Goal: Contribute content

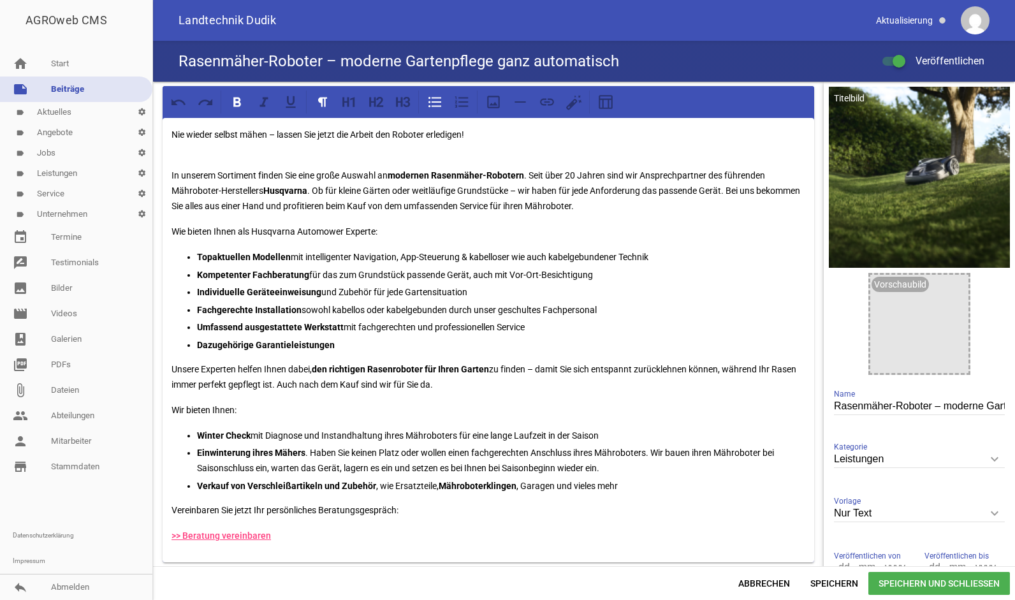
scroll to position [280, 0]
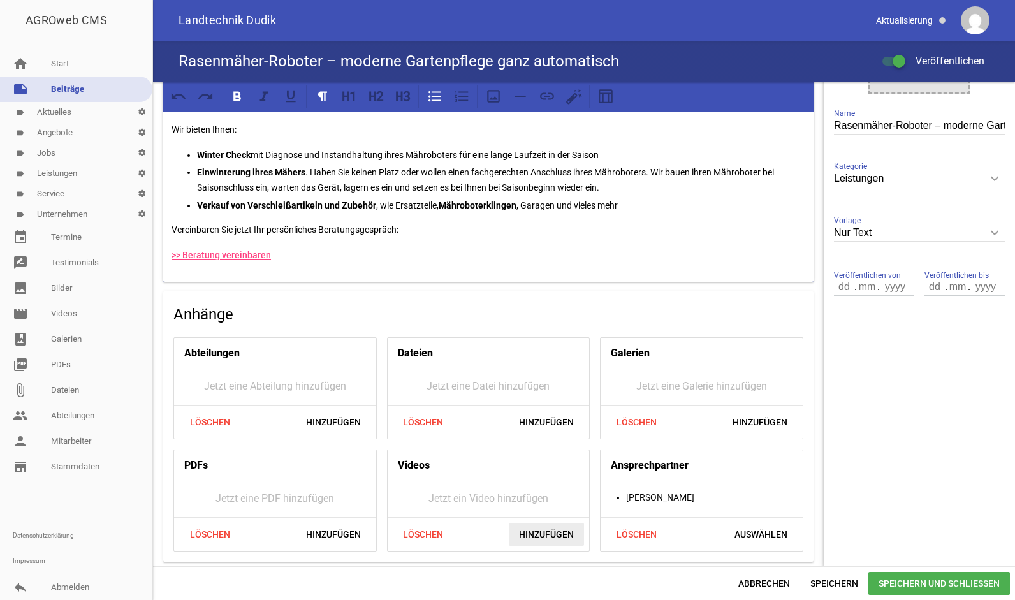
click at [542, 535] on span "Hinzufügen" at bounding box center [546, 534] width 75 height 23
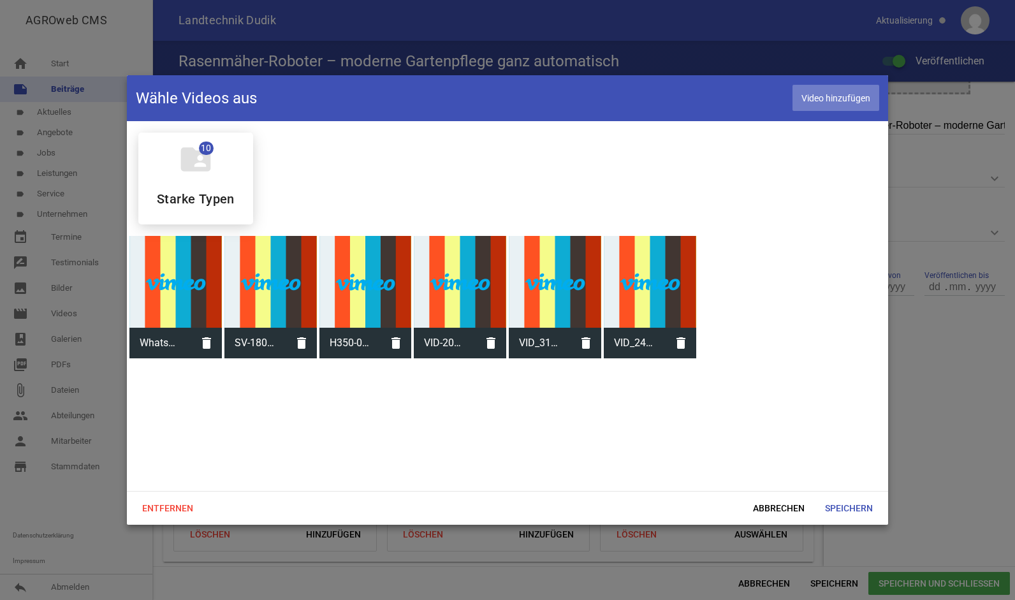
click at [843, 98] on span "Video hinzufügen" at bounding box center [835, 98] width 87 height 26
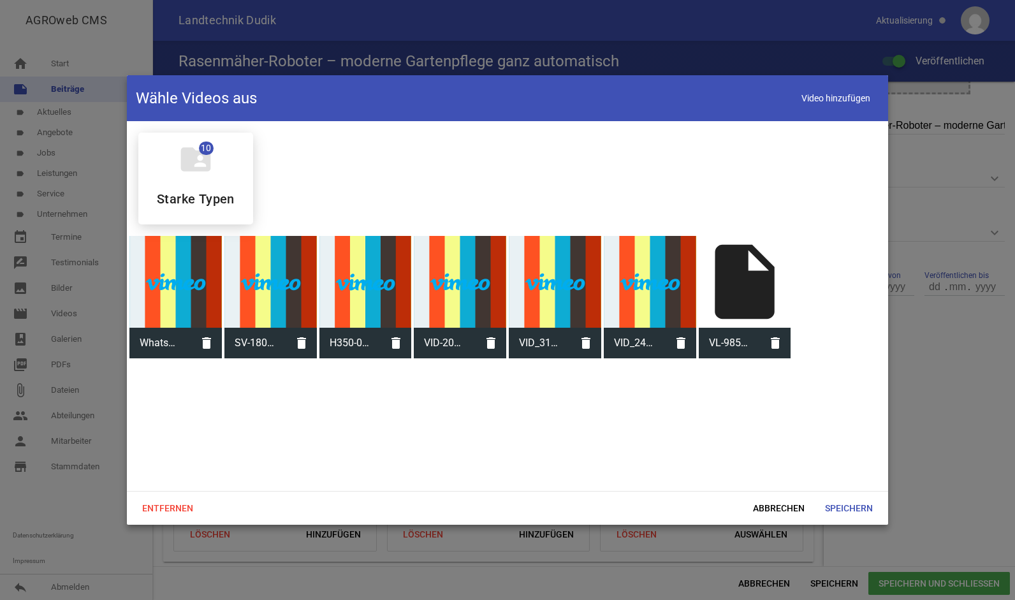
click at [743, 304] on div "insert_drive_file" at bounding box center [745, 282] width 92 height 92
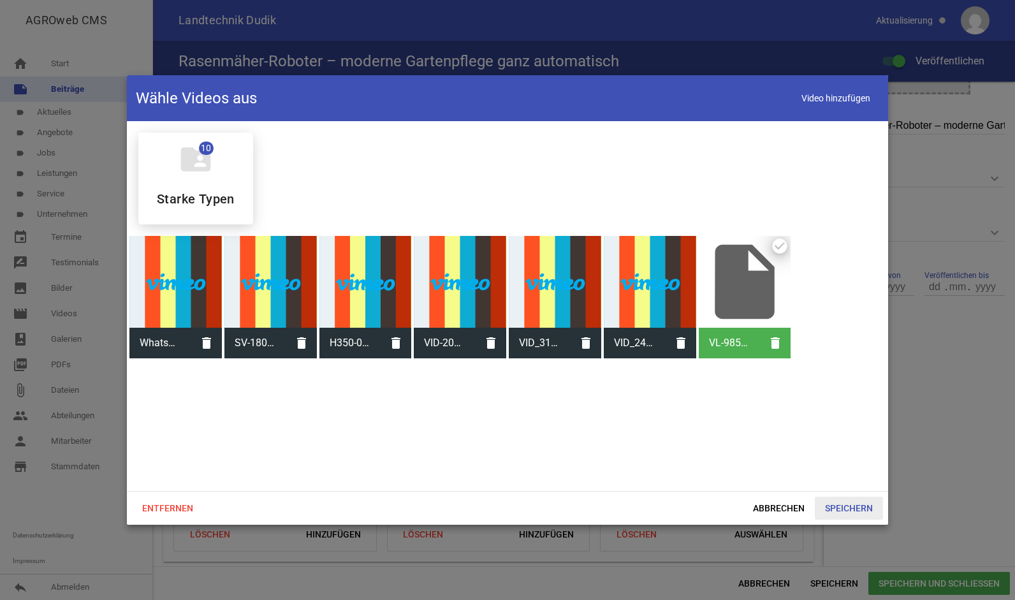
click at [858, 518] on span "Speichern" at bounding box center [849, 508] width 68 height 23
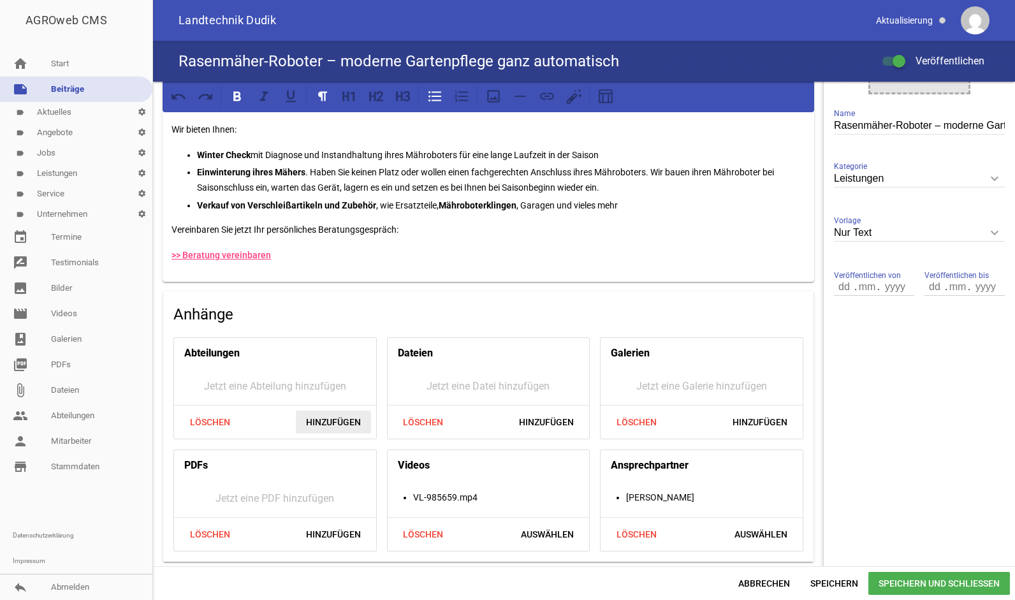
click at [351, 423] on span "Hinzufügen" at bounding box center [333, 422] width 75 height 23
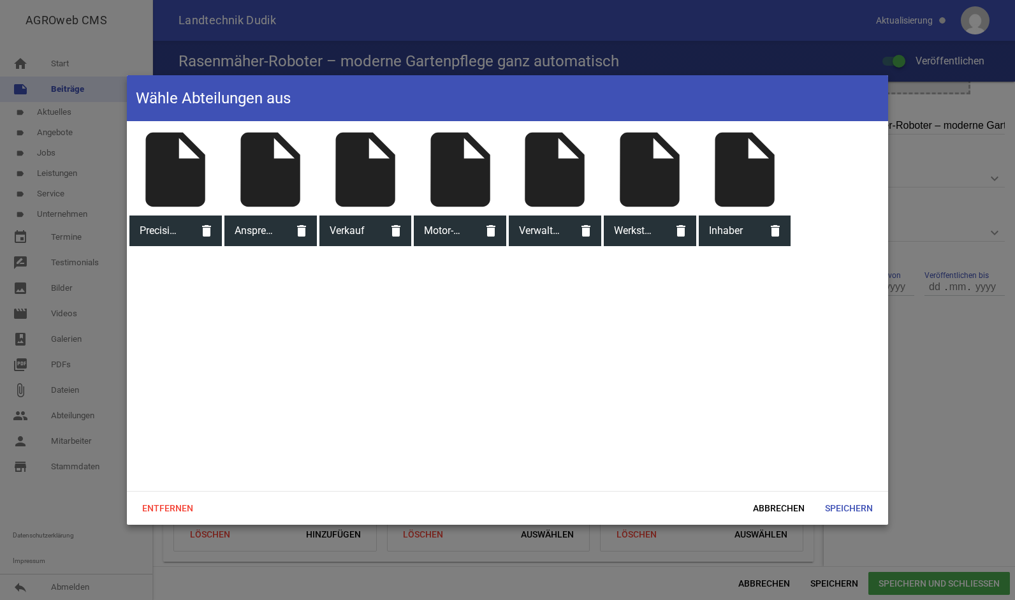
click at [365, 194] on div "insert_drive_file" at bounding box center [365, 170] width 92 height 92
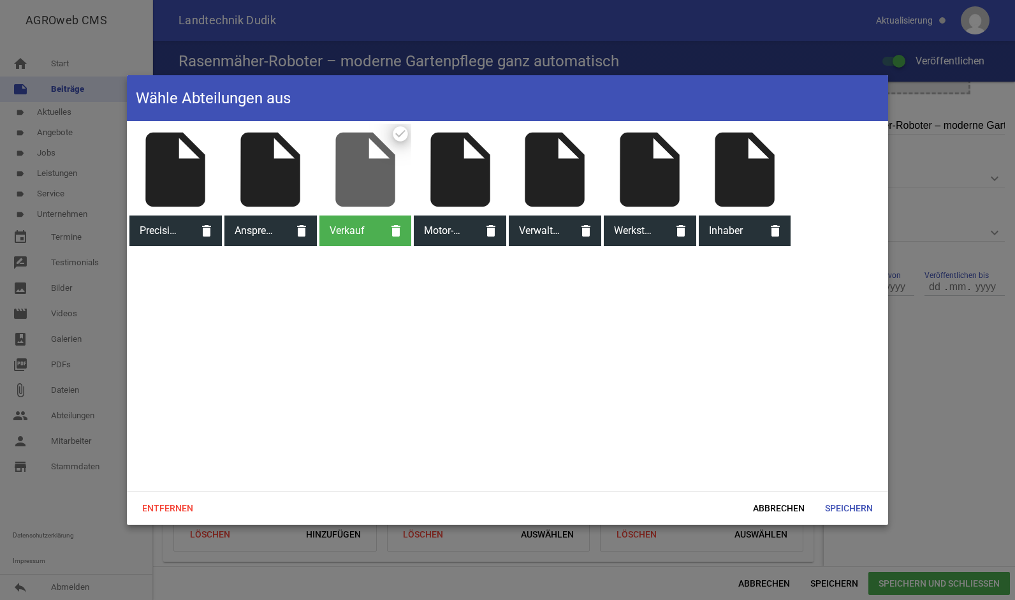
click at [445, 177] on div "insert_drive_file" at bounding box center [460, 170] width 92 height 92
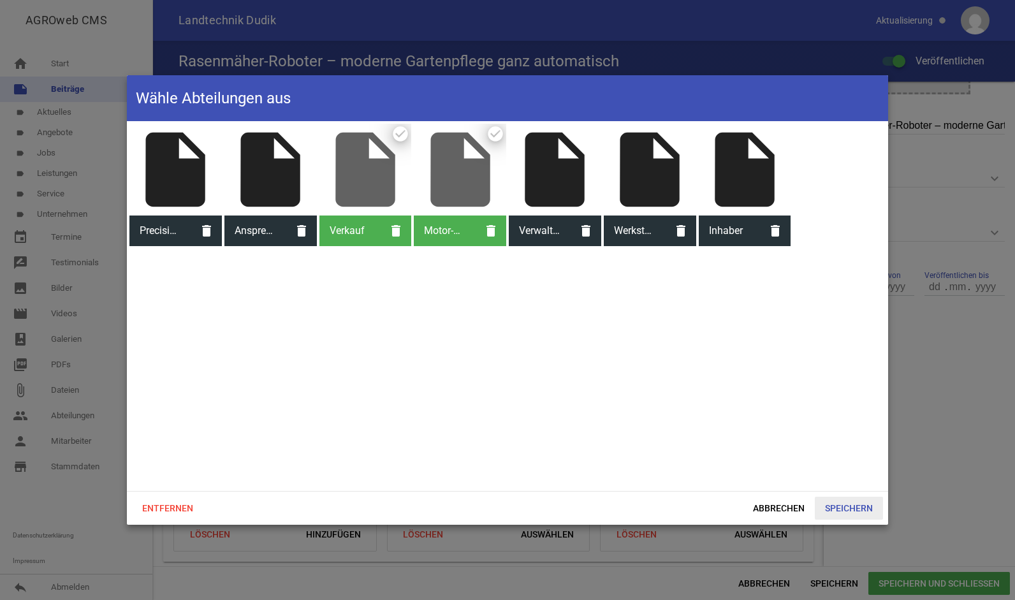
click at [839, 515] on span "Speichern" at bounding box center [849, 508] width 68 height 23
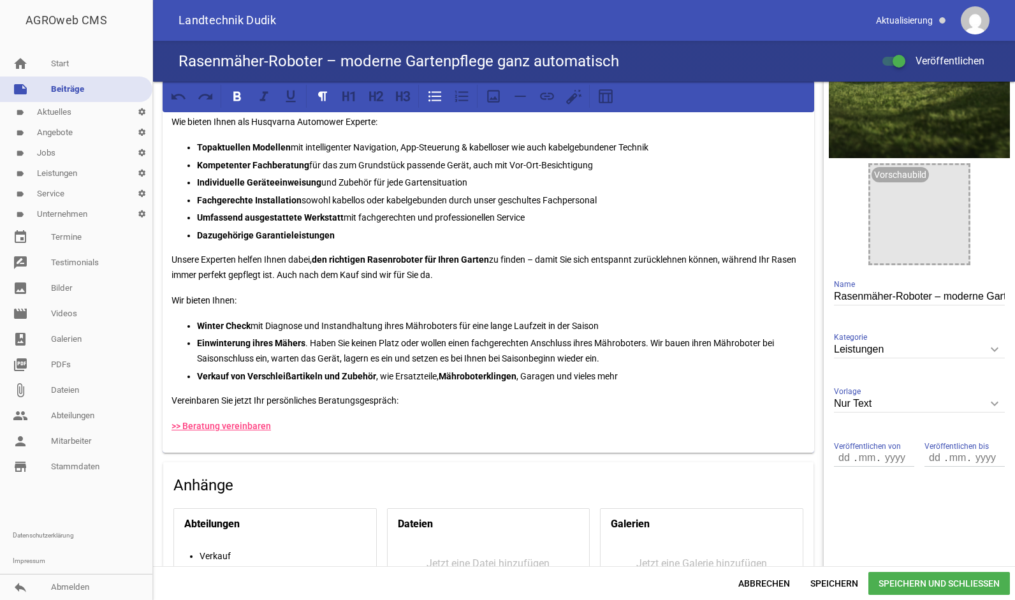
scroll to position [0, 0]
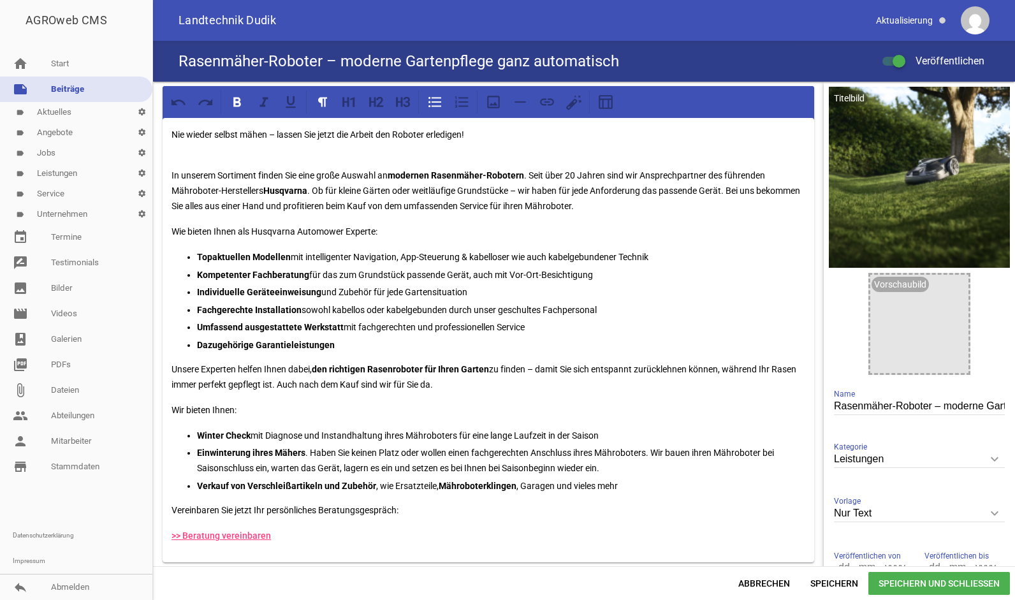
click at [913, 576] on span "Speichern und Schließen" at bounding box center [939, 583] width 142 height 23
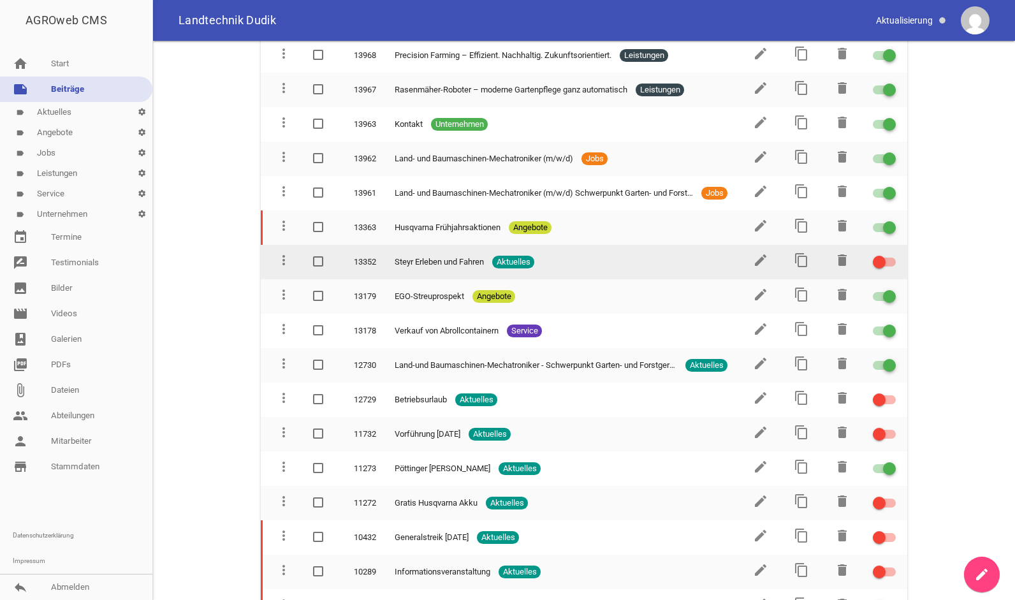
scroll to position [95, 0]
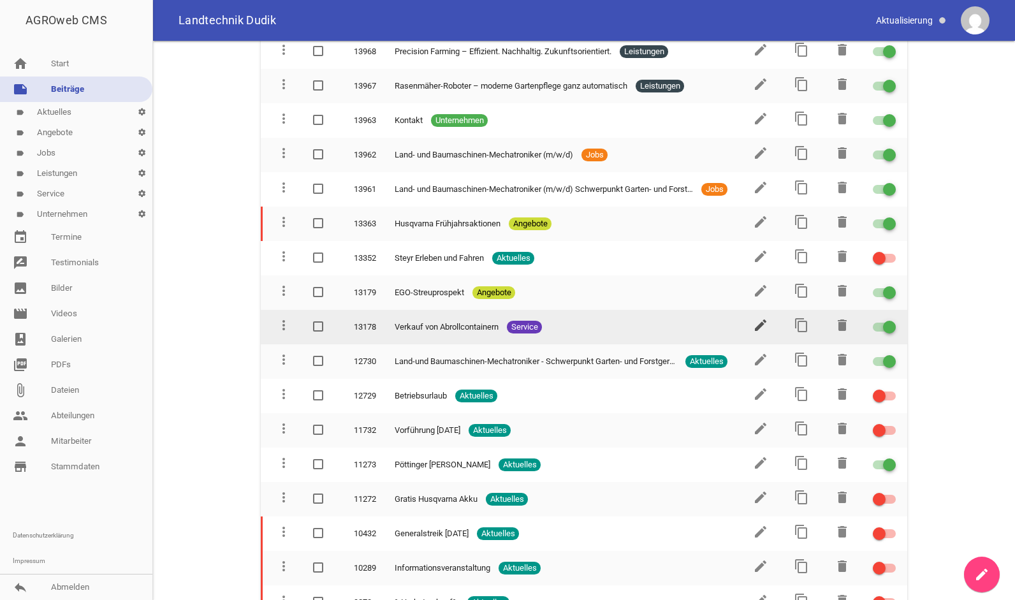
click at [757, 320] on icon "edit" at bounding box center [760, 324] width 15 height 15
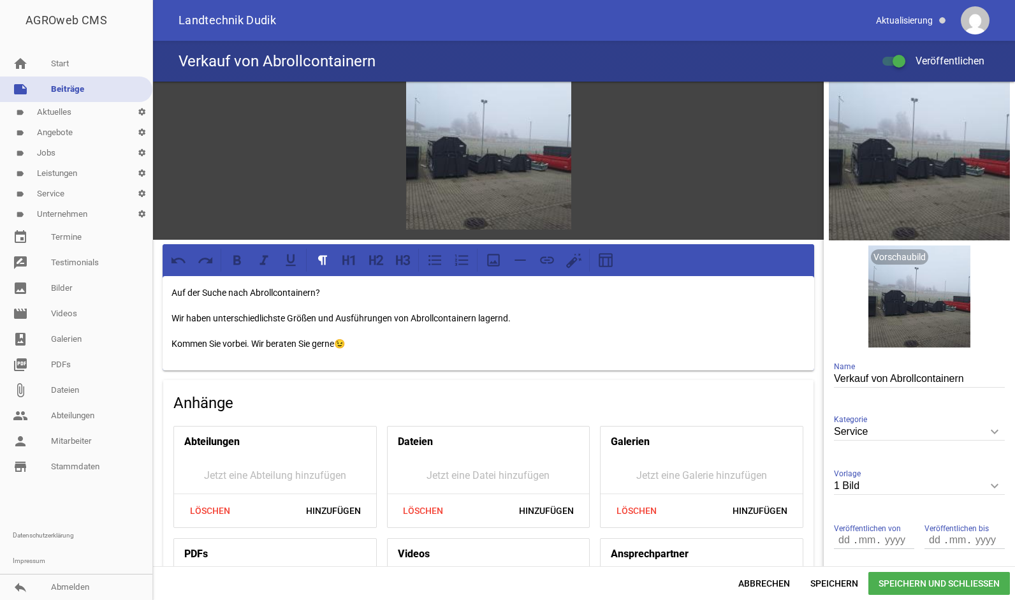
scroll to position [33, 0]
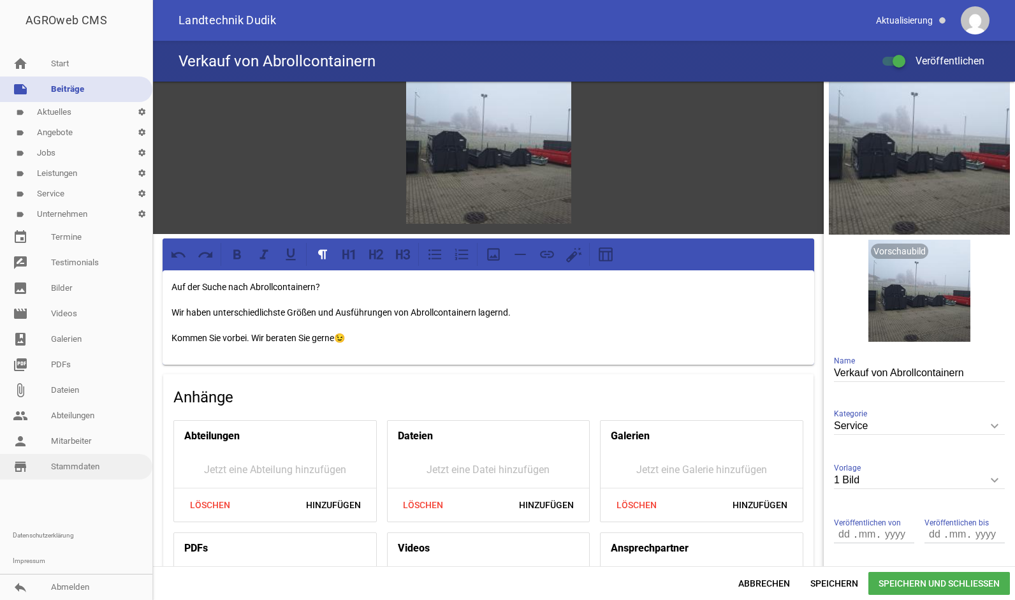
click at [76, 459] on link "store_mall_directory Stammdaten" at bounding box center [76, 466] width 152 height 25
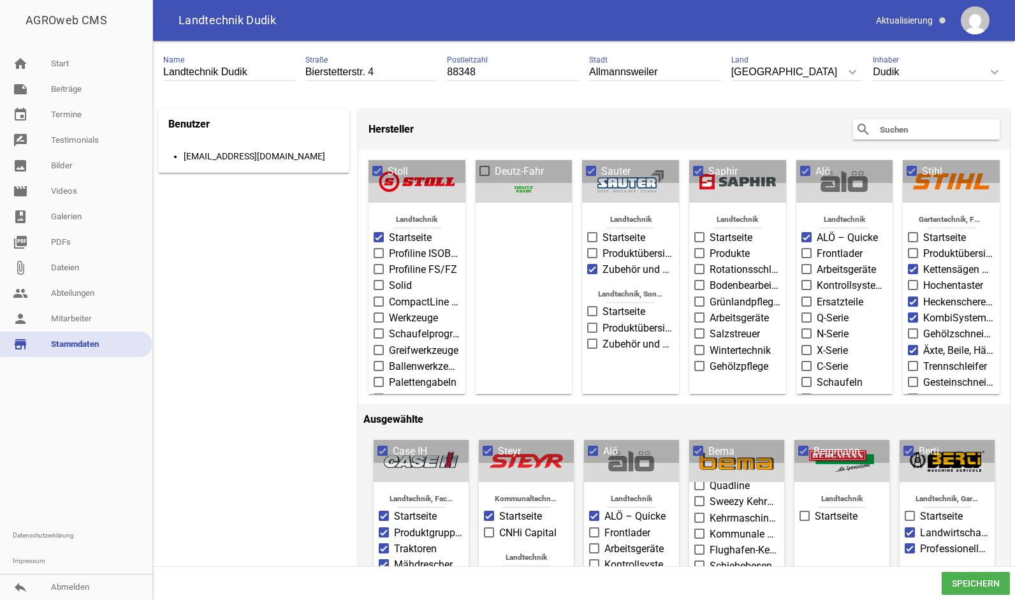
click at [880, 126] on input "text" at bounding box center [929, 129] width 102 height 15
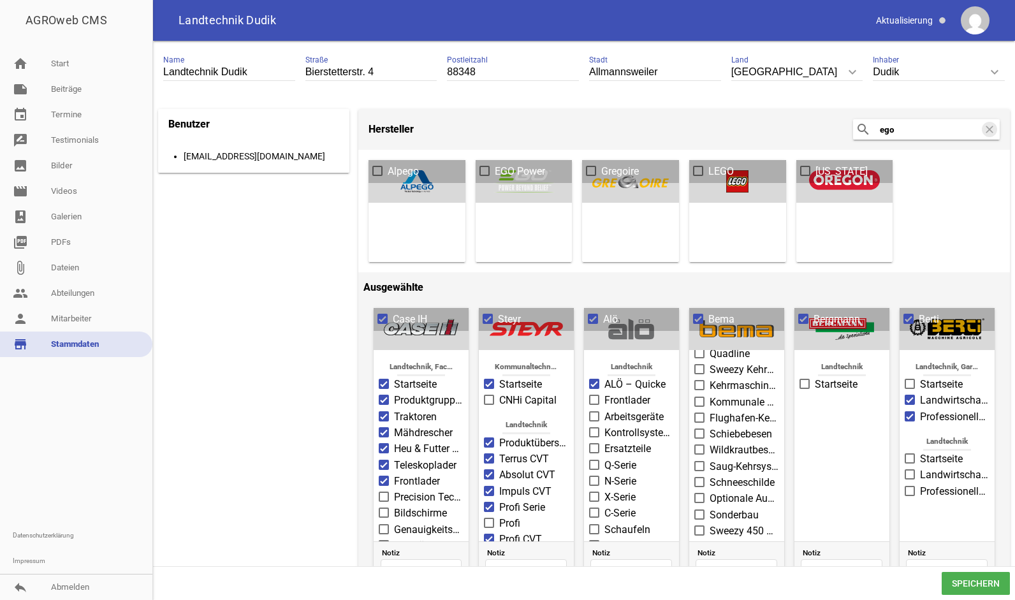
type input "ego"
click at [483, 171] on span at bounding box center [485, 171] width 8 height 8
click at [495, 164] on input "EGO Power" at bounding box center [495, 164] width 0 height 0
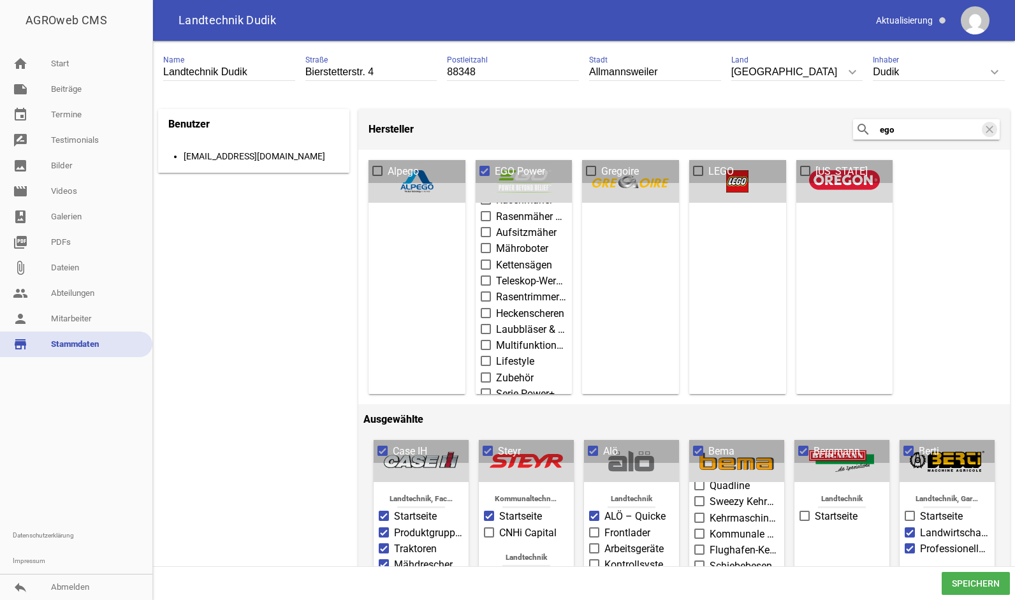
scroll to position [130, 0]
click at [484, 377] on span at bounding box center [486, 381] width 8 height 8
click at [496, 374] on input "Serie Pro X" at bounding box center [496, 374] width 0 height 0
click at [483, 361] on span at bounding box center [486, 365] width 8 height 8
click at [496, 358] on input "Serie Professional" at bounding box center [496, 358] width 0 height 0
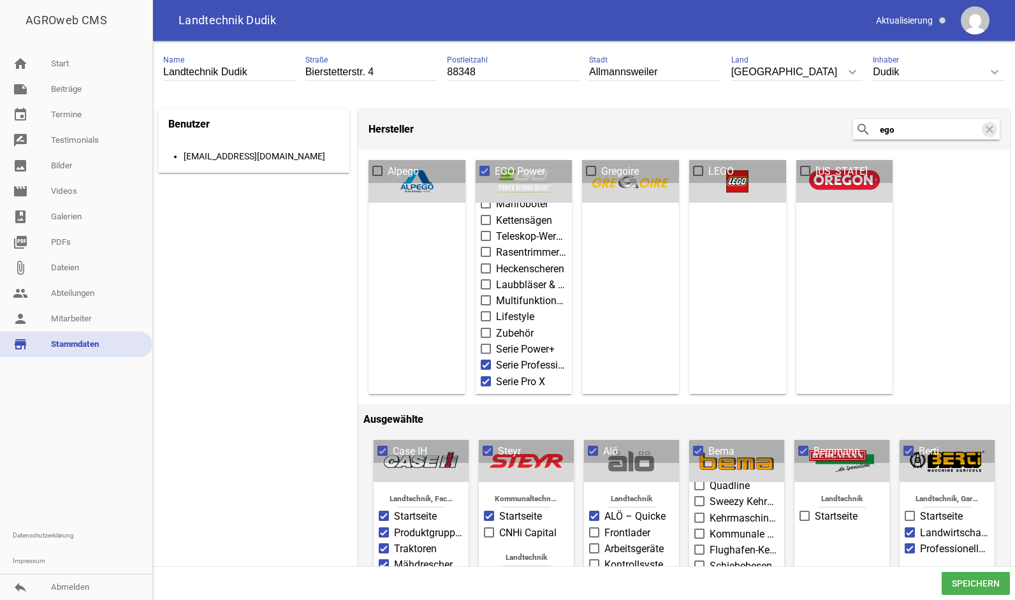
click at [482, 346] on span at bounding box center [486, 349] width 8 height 8
click at [496, 342] on input "Serie Power+" at bounding box center [496, 342] width 0 height 0
click at [486, 319] on label "Lifestyle" at bounding box center [524, 316] width 87 height 15
click at [496, 309] on input "Lifestyle" at bounding box center [496, 309] width 0 height 0
click at [484, 330] on span at bounding box center [486, 333] width 8 height 8
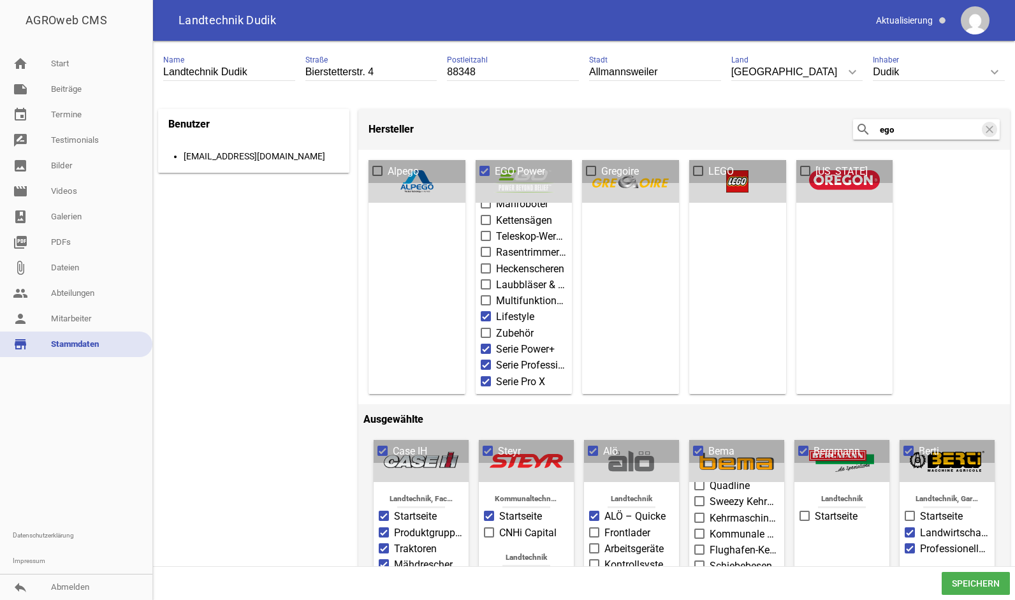
click at [496, 326] on input "Zubehör" at bounding box center [496, 326] width 0 height 0
drag, startPoint x: 481, startPoint y: 296, endPoint x: 483, endPoint y: 279, distance: 16.8
click at [483, 279] on ul "Gartentechnik, Forsttechnik Startseite Produktübersicht Akkus & Ladegeräte Rase…" at bounding box center [524, 235] width 97 height 307
click at [483, 280] on span at bounding box center [486, 284] width 8 height 8
click at [496, 277] on input "Laubbläser & Schneefräsen" at bounding box center [496, 277] width 0 height 0
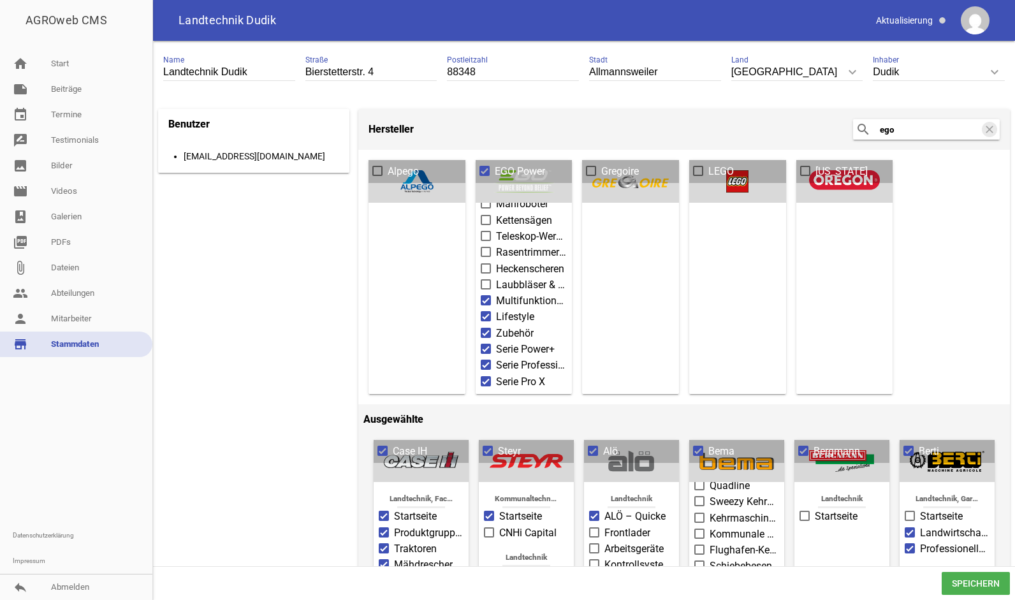
click at [484, 265] on span at bounding box center [486, 269] width 8 height 8
click at [496, 261] on input "Heckenscheren" at bounding box center [496, 261] width 0 height 0
click at [483, 284] on span at bounding box center [486, 284] width 8 height 8
click at [496, 277] on input "Laubbläser & Schneefräsen" at bounding box center [496, 277] width 0 height 0
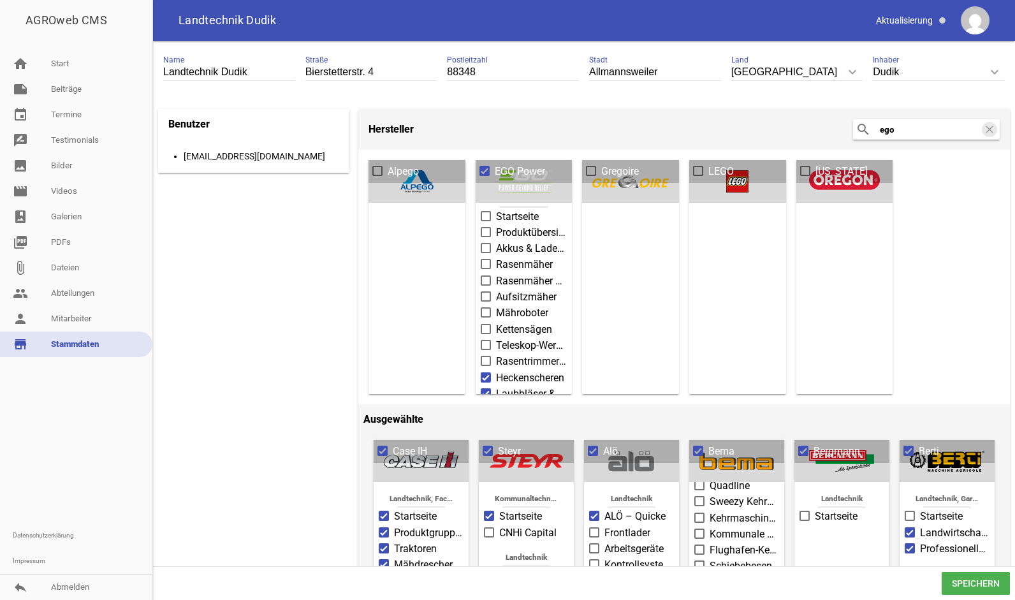
scroll to position [19, 0]
click at [483, 359] on span at bounding box center [486, 363] width 8 height 8
click at [496, 356] on input "Rasentrimmer & Freischneider" at bounding box center [496, 356] width 0 height 0
click at [483, 345] on span at bounding box center [486, 347] width 8 height 8
click at [496, 340] on input "Teleskop-Werkzeuge" at bounding box center [496, 340] width 0 height 0
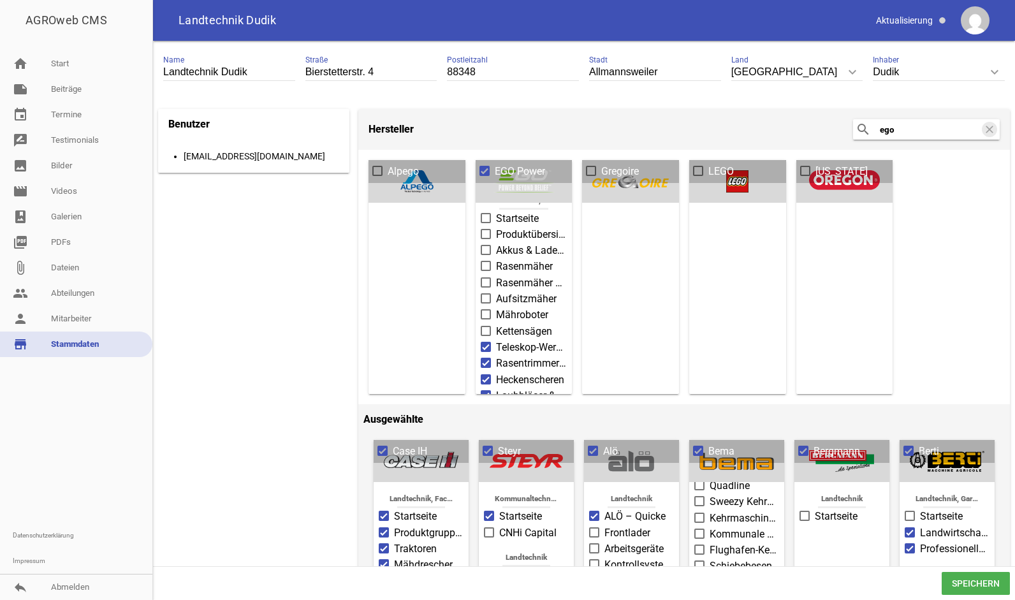
click at [484, 324] on label "Kettensägen" at bounding box center [524, 331] width 87 height 15
click at [496, 324] on input "Kettensägen" at bounding box center [496, 324] width 0 height 0
click at [483, 310] on span at bounding box center [486, 314] width 8 height 8
click at [496, 307] on input "Mähroboter" at bounding box center [496, 307] width 0 height 0
click at [484, 300] on span at bounding box center [486, 299] width 8 height 8
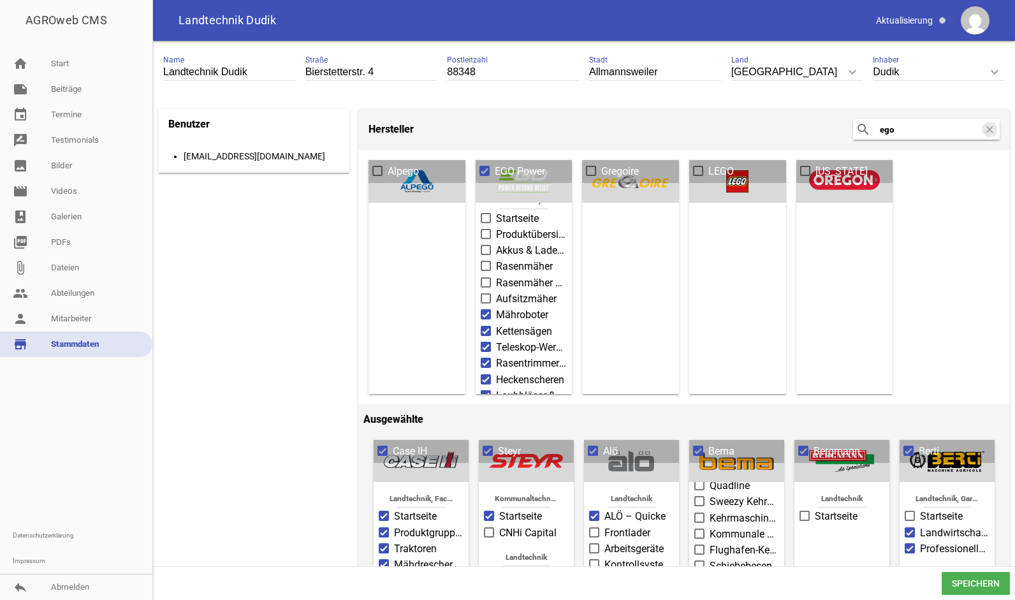
click at [496, 291] on input "Aufsitzmäher" at bounding box center [496, 291] width 0 height 0
click at [484, 282] on span at bounding box center [486, 283] width 8 height 8
click at [496, 275] on input "Rasenmäher mit Radantrieb" at bounding box center [496, 275] width 0 height 0
click at [482, 266] on span at bounding box center [486, 266] width 8 height 8
click at [496, 259] on input "Rasenmäher" at bounding box center [496, 259] width 0 height 0
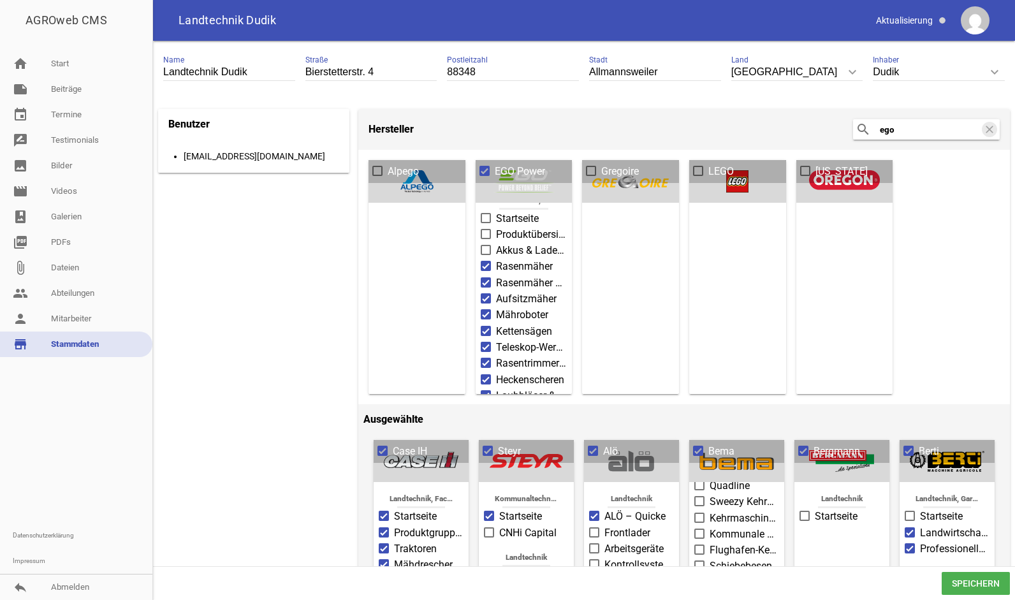
click at [485, 248] on span at bounding box center [486, 250] width 8 height 8
click at [496, 243] on input "Akkus & Ladegeräte" at bounding box center [496, 243] width 0 height 0
click at [482, 233] on span at bounding box center [486, 234] width 8 height 8
click at [496, 227] on input "Produktübersicht" at bounding box center [496, 227] width 0 height 0
click at [483, 222] on span at bounding box center [486, 218] width 10 height 10
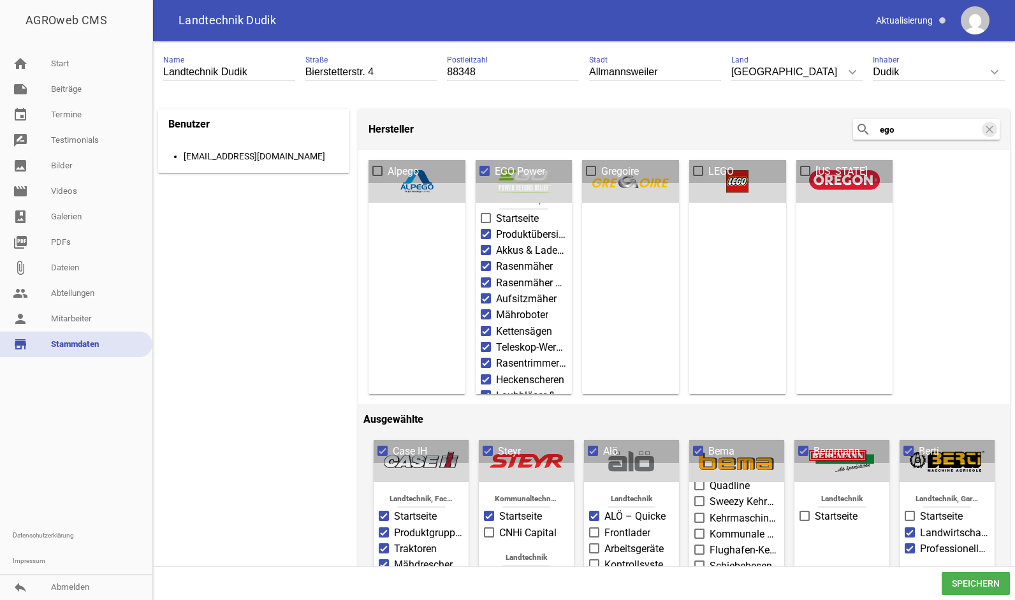
click at [496, 211] on input "Startseite" at bounding box center [496, 211] width 0 height 0
click at [986, 126] on icon "clear" at bounding box center [989, 129] width 15 height 15
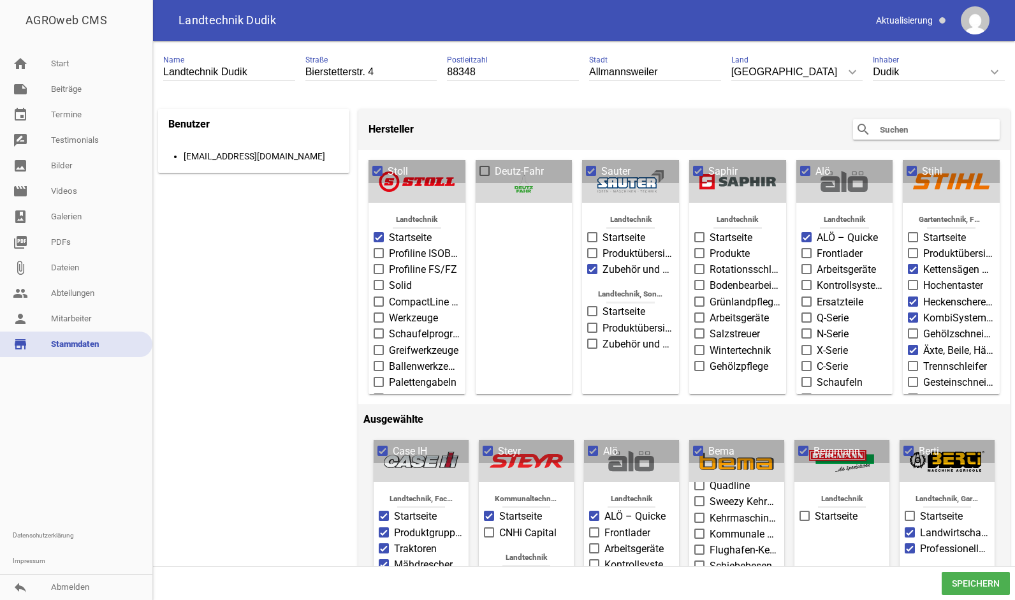
click at [951, 126] on input "text" at bounding box center [929, 129] width 102 height 15
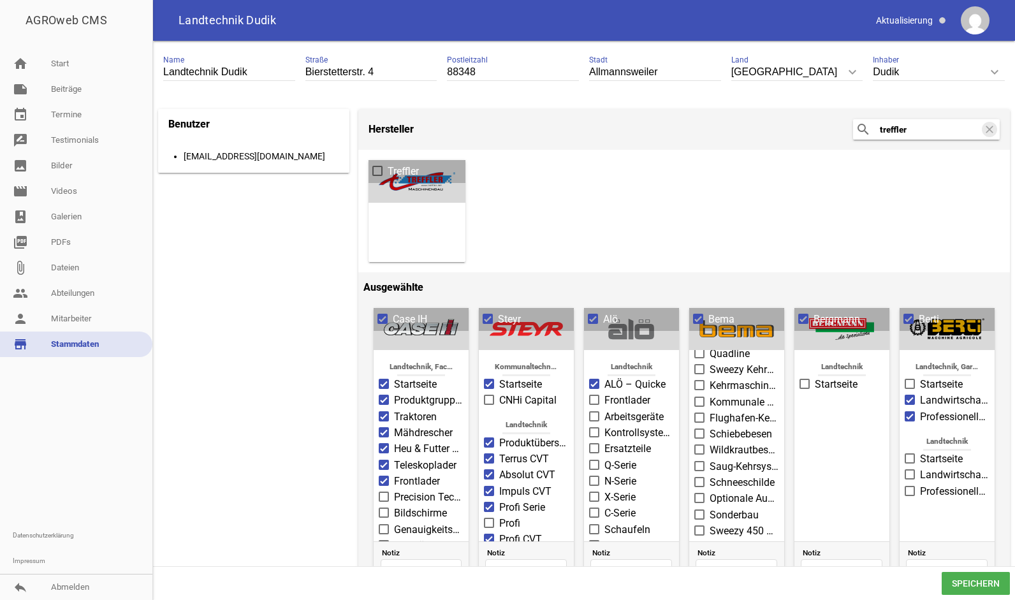
click at [374, 170] on span at bounding box center [378, 171] width 8 height 8
click at [388, 164] on input "Treffler" at bounding box center [388, 164] width 0 height 0
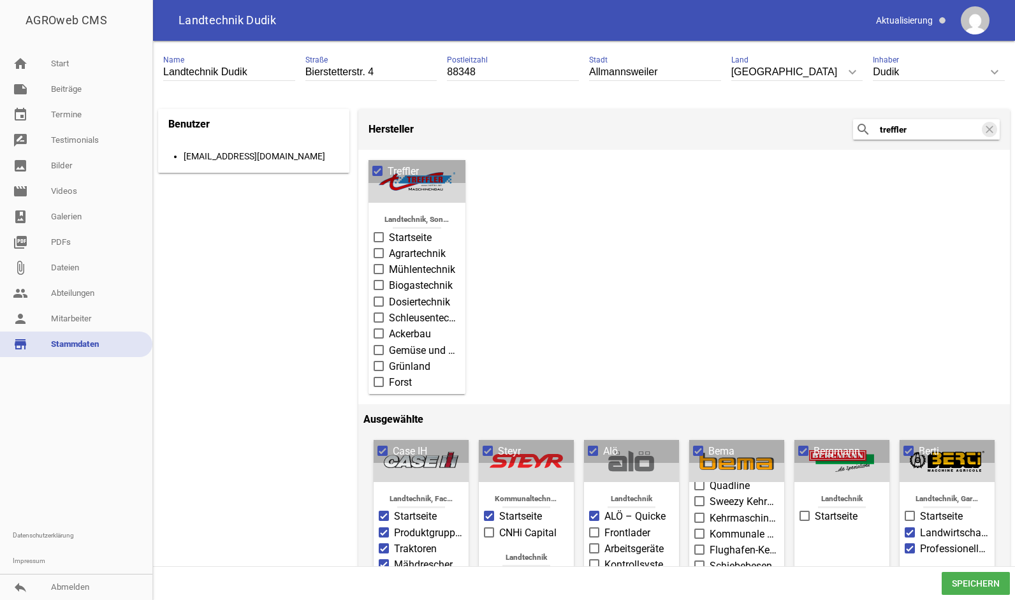
click at [377, 240] on span at bounding box center [379, 237] width 10 height 10
click at [389, 230] on input "Startseite" at bounding box center [389, 230] width 0 height 0
drag, startPoint x: 931, startPoint y: 123, endPoint x: 704, endPoint y: 142, distance: 227.1
click at [704, 142] on header "Hersteller search treffler clear" at bounding box center [683, 129] width 651 height 41
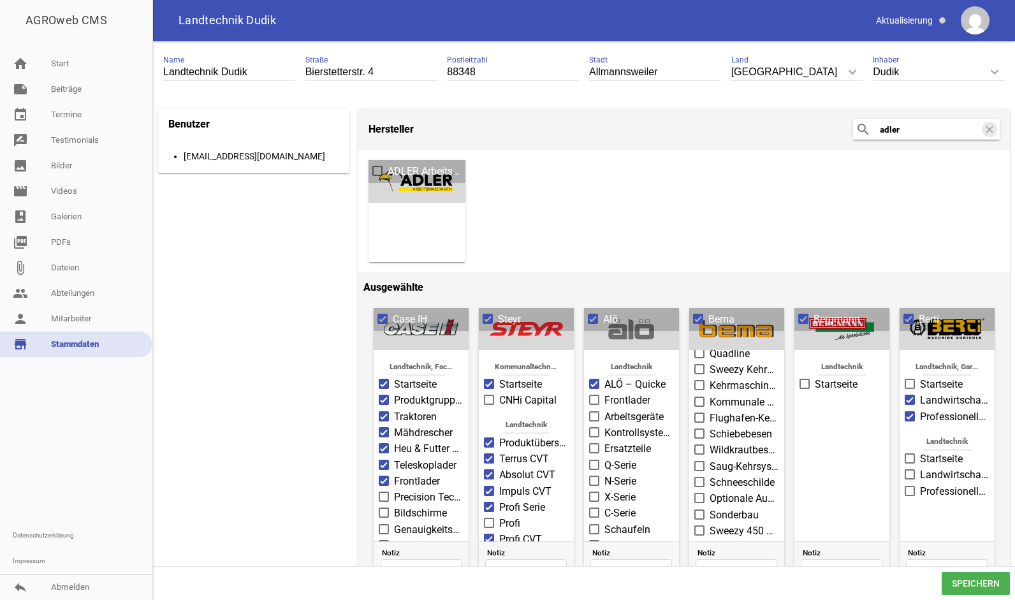
type input "adler"
click at [375, 175] on span at bounding box center [378, 171] width 8 height 8
click at [388, 164] on input "ADLER Arbeitsmaschinen" at bounding box center [388, 164] width 0 height 0
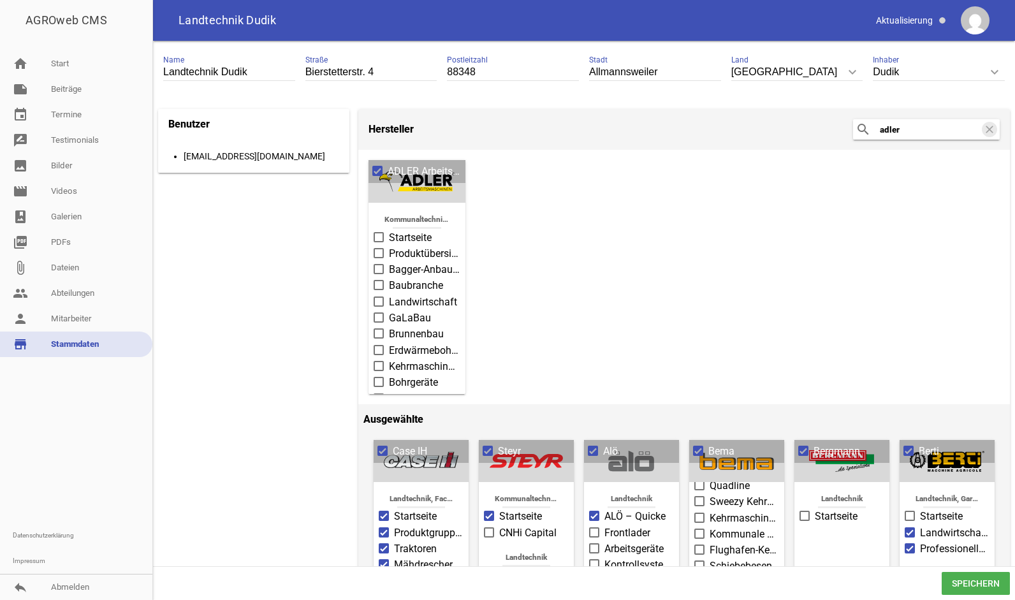
click at [412, 237] on span "Startseite" at bounding box center [410, 237] width 43 height 15
click at [389, 230] on input "Startseite" at bounding box center [389, 230] width 0 height 0
click at [978, 584] on span "Speichern" at bounding box center [976, 583] width 68 height 23
click at [79, 163] on link "image Bilder" at bounding box center [76, 165] width 152 height 25
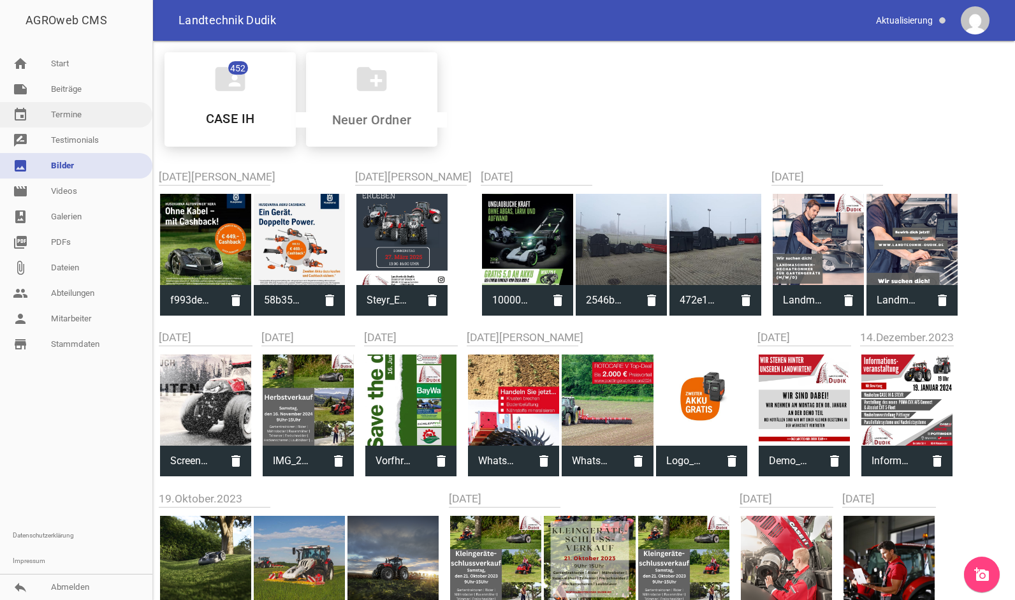
click at [75, 119] on link "event Termine" at bounding box center [76, 114] width 152 height 25
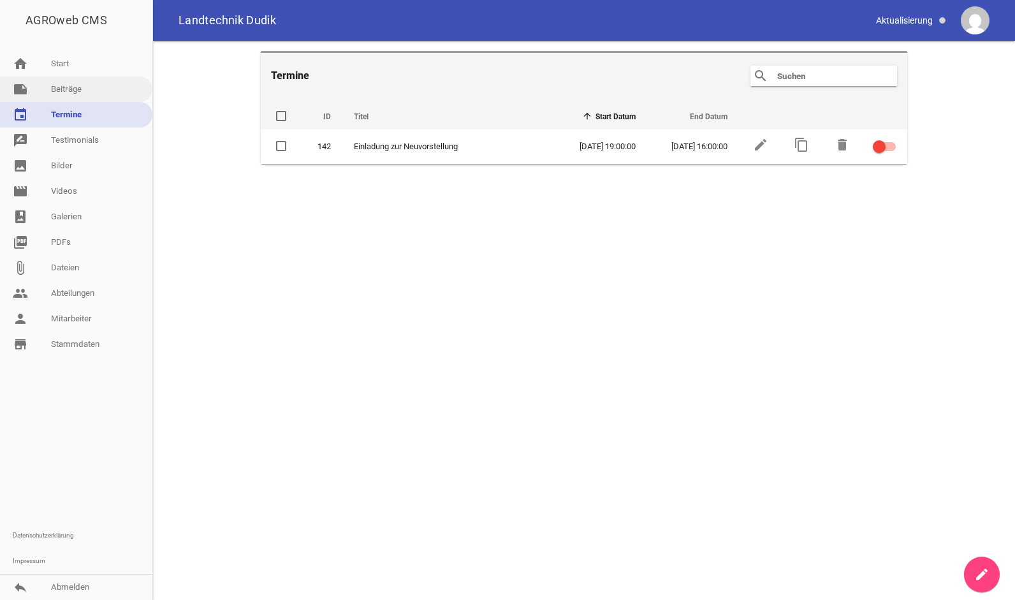
click at [69, 90] on link "note Beiträge" at bounding box center [76, 88] width 152 height 25
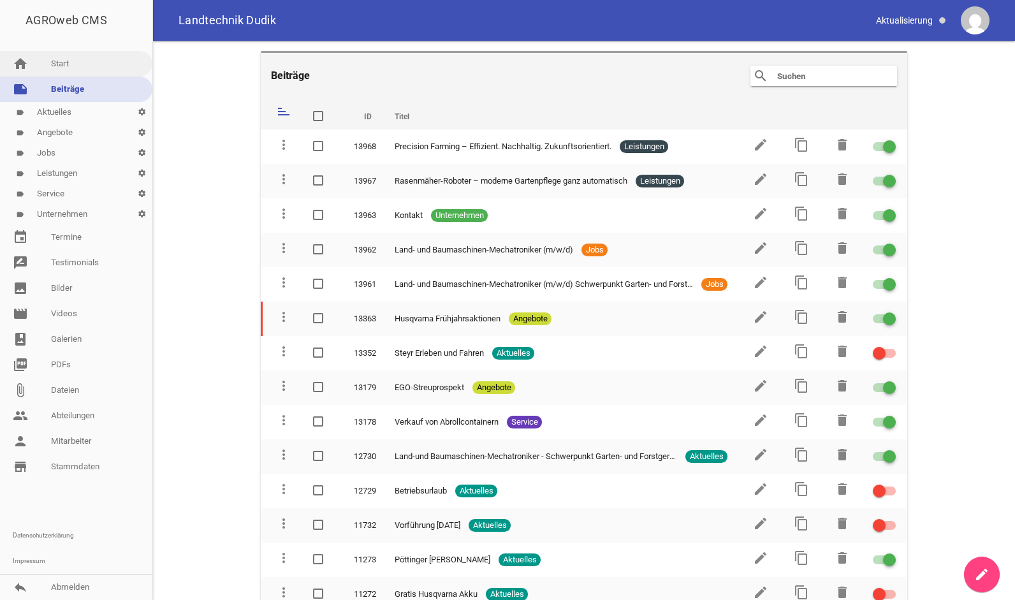
click at [71, 64] on link "home Start" at bounding box center [76, 63] width 152 height 25
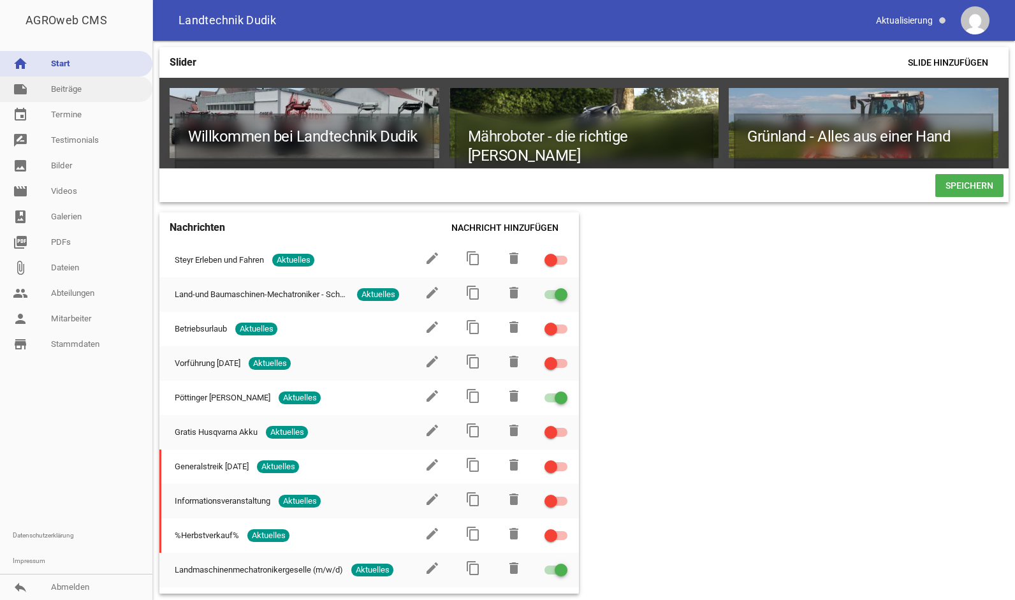
click at [94, 89] on link "note Beiträge" at bounding box center [76, 88] width 152 height 25
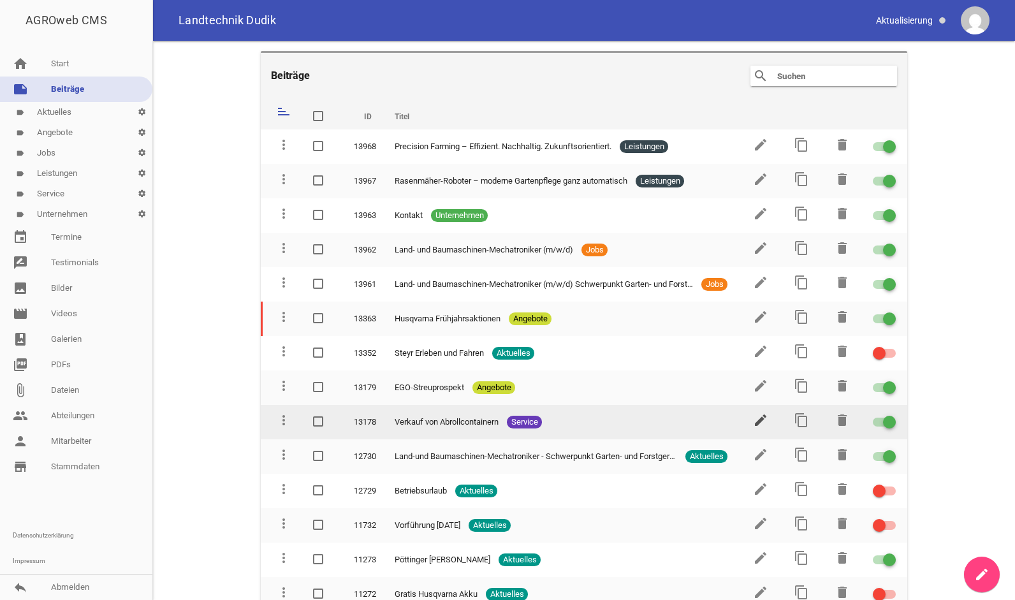
click at [753, 414] on icon "edit" at bounding box center [760, 419] width 15 height 15
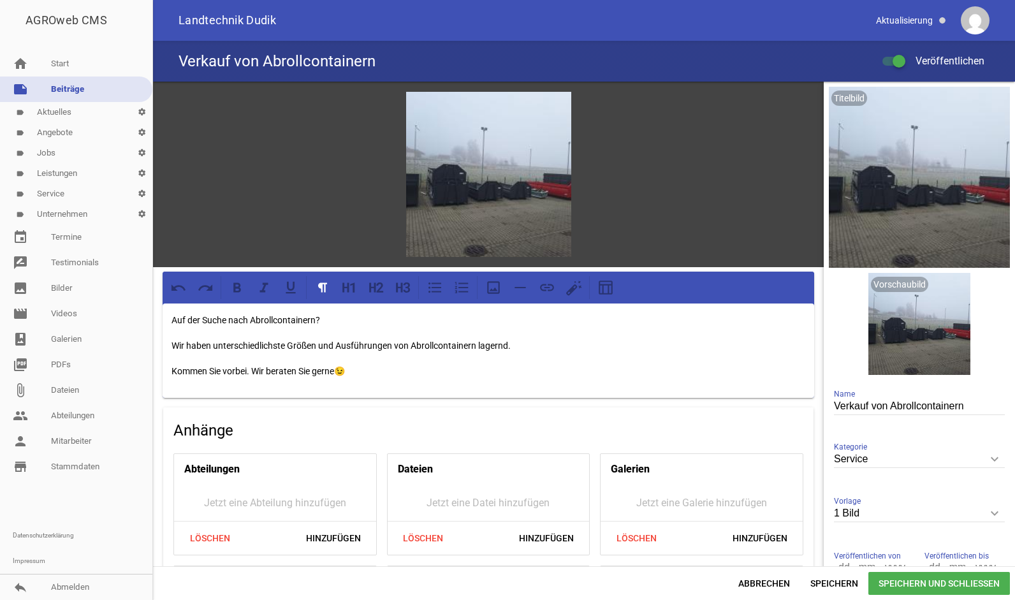
click at [437, 330] on div "Auf der Suche nach Abrollcontainern? Wir haben unterschiedlichste Größen und Au…" at bounding box center [488, 350] width 651 height 94
click at [432, 315] on p "Auf der Suche nach Abrollcontainern?" at bounding box center [488, 319] width 634 height 15
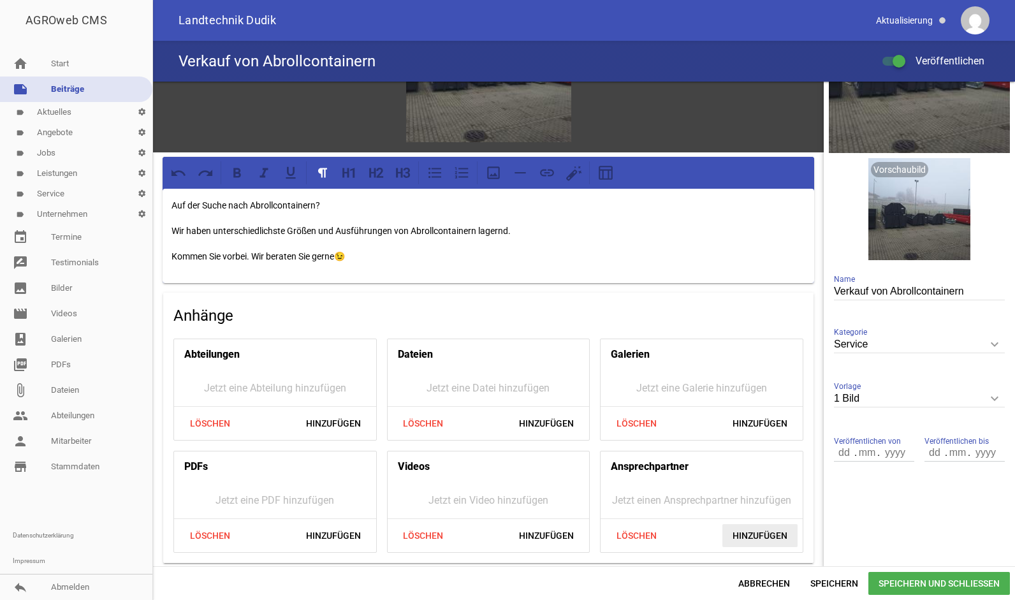
click at [757, 542] on span "Hinzufügen" at bounding box center [759, 535] width 75 height 23
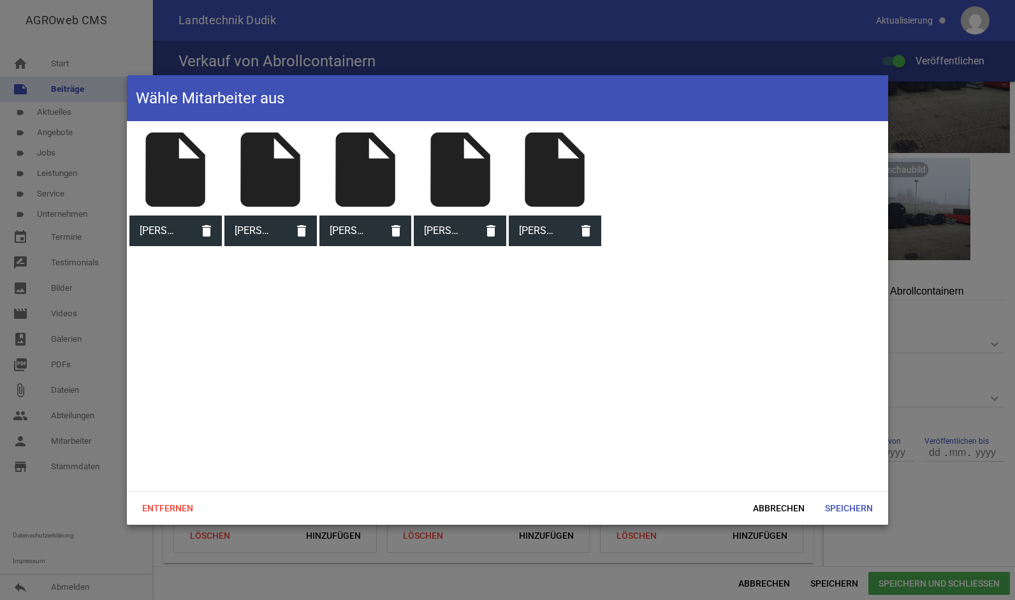
click at [169, 177] on div "insert_drive_file" at bounding box center [175, 170] width 92 height 92
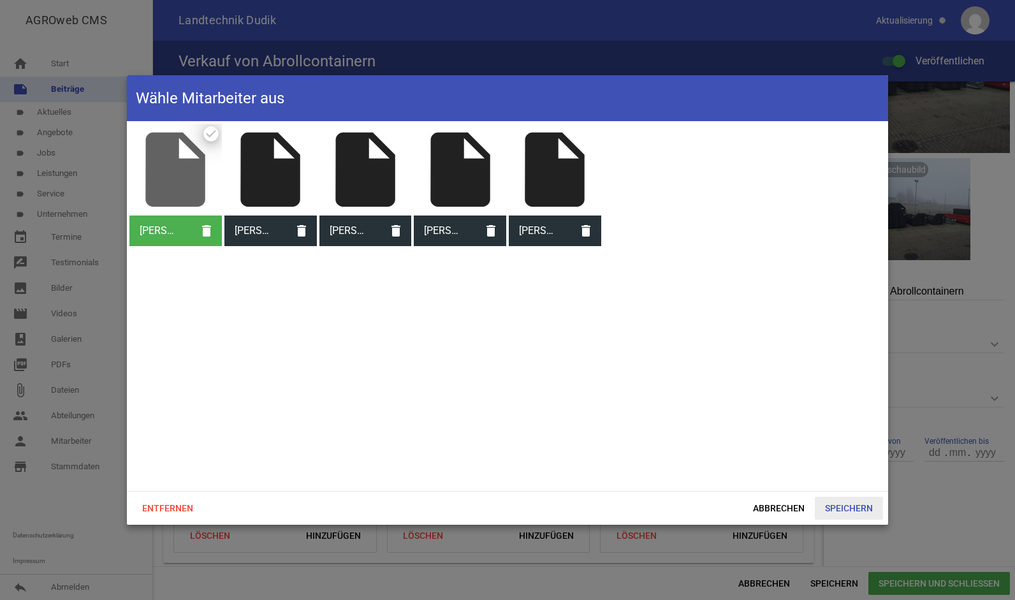
click at [848, 498] on span "Speichern" at bounding box center [849, 508] width 68 height 23
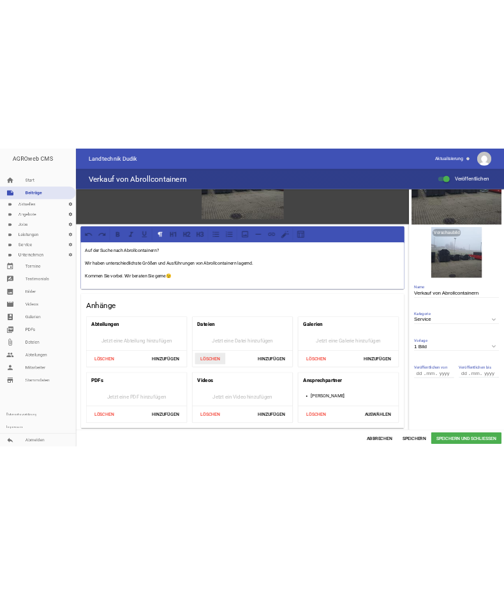
scroll to position [0, 0]
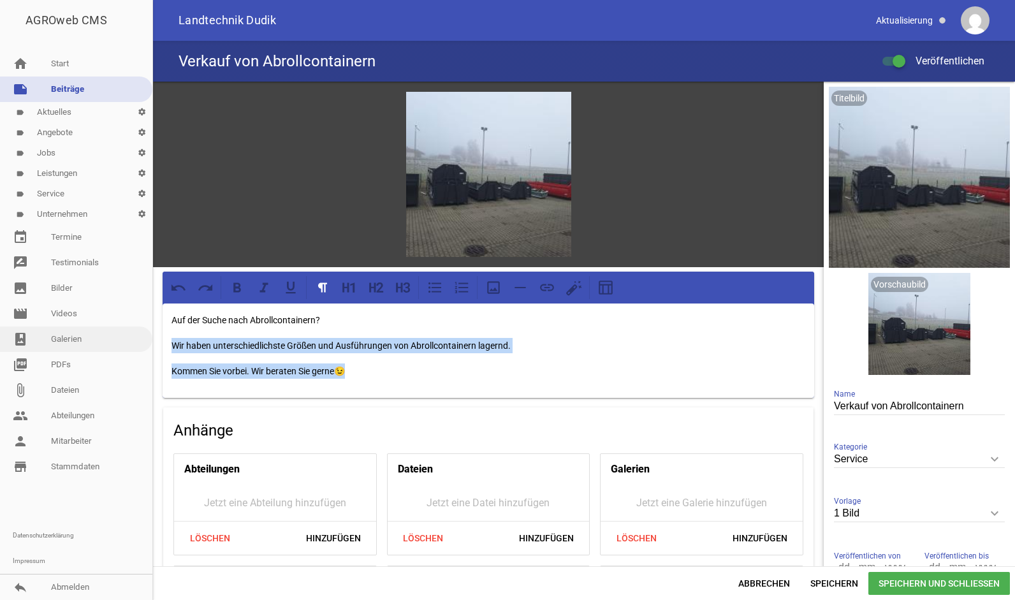
drag, startPoint x: 356, startPoint y: 362, endPoint x: 135, endPoint y: 344, distance: 221.3
click at [135, 344] on div "AGROweb CMS home Start note Beiträge label Aktuelles settings label Angebote se…" at bounding box center [507, 300] width 1015 height 600
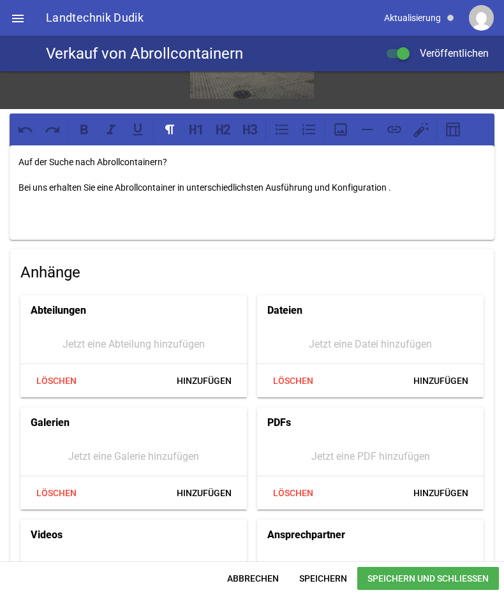
scroll to position [1091, 0]
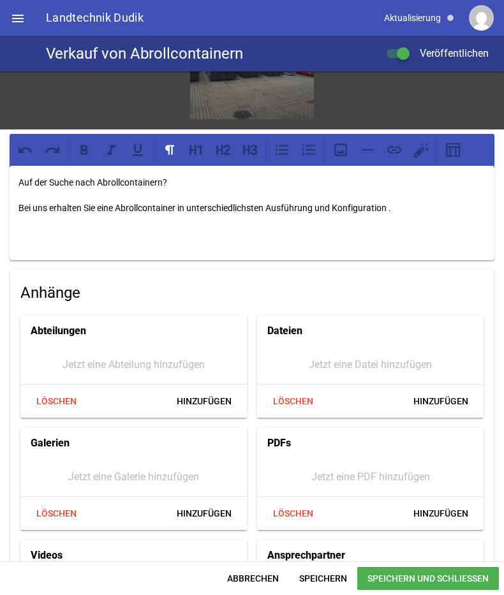
click at [388, 200] on p "Bei uns erhalten Sie eine Abrollcontainer in unterschiedlichsten Ausführung und…" at bounding box center [251, 207] width 467 height 15
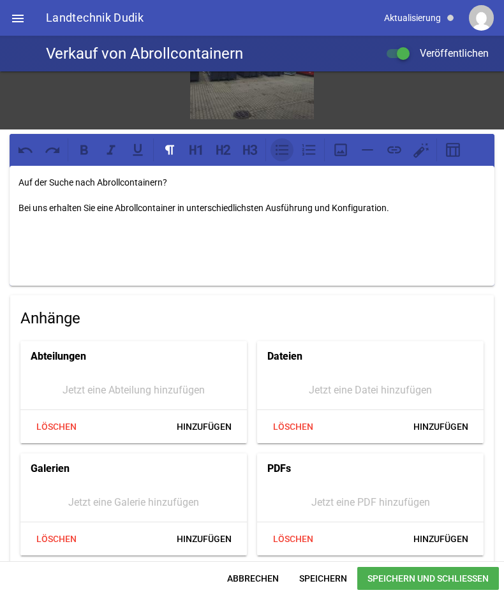
click at [287, 142] on icon at bounding box center [281, 150] width 17 height 17
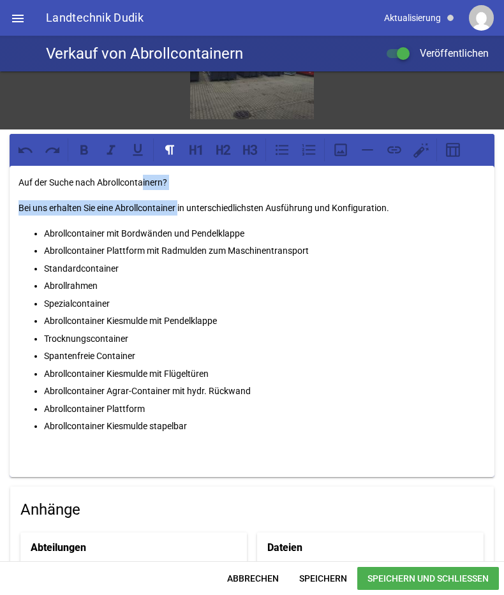
drag, startPoint x: 180, startPoint y: 180, endPoint x: 141, endPoint y: 173, distance: 39.5
click at [141, 173] on div "Auf der Suche nach Abrollcontainern? Bei uns erhalten Sie eine Abrollcontainer …" at bounding box center [252, 322] width 484 height 312
click at [141, 175] on p "Auf der Suche nach Abrollcontainern?" at bounding box center [251, 182] width 467 height 15
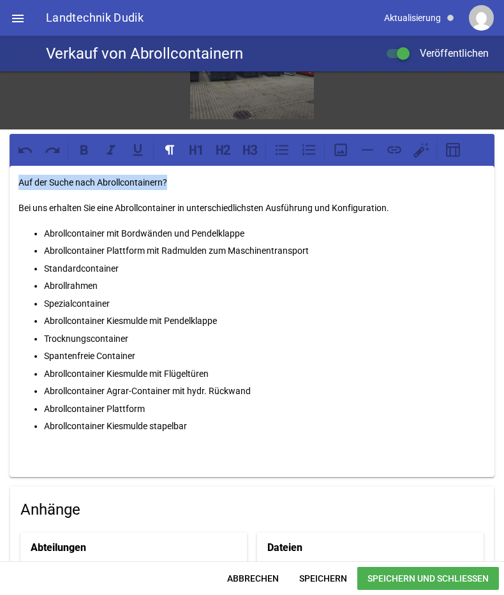
drag, startPoint x: 203, startPoint y: 161, endPoint x: -4, endPoint y: 143, distance: 207.3
click at [0, 143] on html "AGROweb CMS home Start note Beiträge label Aktuelles settings label Angebote se…" at bounding box center [252, 297] width 504 height 595
click at [408, 200] on p "Bei uns erhalten Sie eine Abrollcontainer in unterschiedlichsten Ausführung und…" at bounding box center [251, 207] width 467 height 15
drag, startPoint x: 184, startPoint y: 183, endPoint x: 43, endPoint y: 152, distance: 143.5
click at [43, 152] on div "Auf der Suche nach Abrollcontainern? Bei uns erhalten Sie eine Abrollcontainer …" at bounding box center [252, 306] width 484 height 344
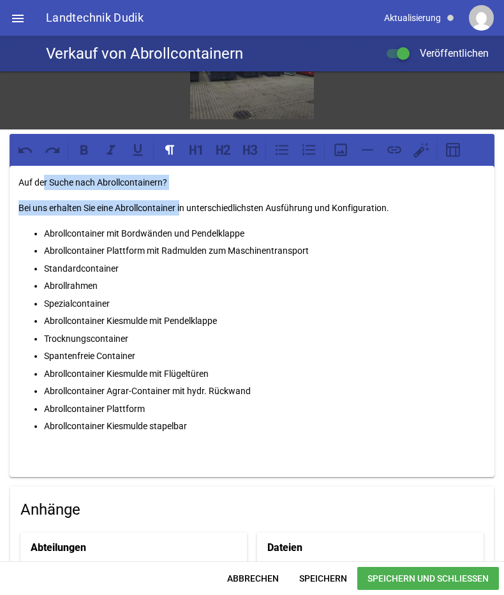
click at [165, 187] on div "Auf der Suche nach Abrollcontainern? Bei uns erhalten Sie eine Abrollcontainer …" at bounding box center [252, 322] width 484 height 312
drag, startPoint x: 181, startPoint y: 174, endPoint x: 17, endPoint y: 169, distance: 163.9
click at [17, 169] on div "Auf der Suche nach Abrollcontainern? Bei uns erhalten Sie eine Abrollcontainer …" at bounding box center [252, 322] width 484 height 312
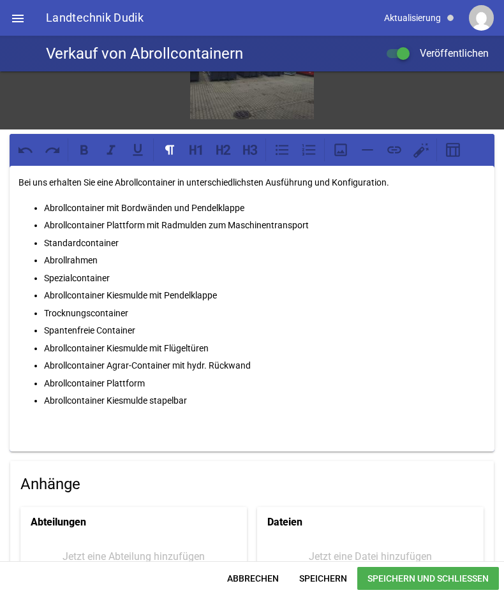
click at [112, 175] on p "Bei uns erhalten Sie eine Abrollcontainer in unterschiedlichsten Ausführung und…" at bounding box center [251, 182] width 467 height 15
click at [297, 175] on p "Bei uns erhalten Sie Abrollcontainer in unterschiedlichsten Ausführung und Konf…" at bounding box center [251, 182] width 467 height 15
click at [377, 175] on p "Bei uns erhalten Sie Abrollcontainer in unterschiedlichsten Ausführungen und Ko…" at bounding box center [251, 182] width 467 height 15
click at [421, 175] on p "Bei uns erhalten Sie Abrollcontainer in unterschiedlichsten Ausführungen und Ko…" at bounding box center [251, 182] width 467 height 15
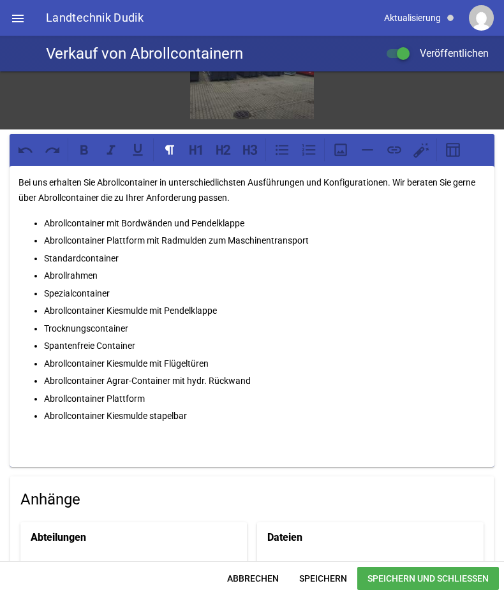
scroll to position [1189, 0]
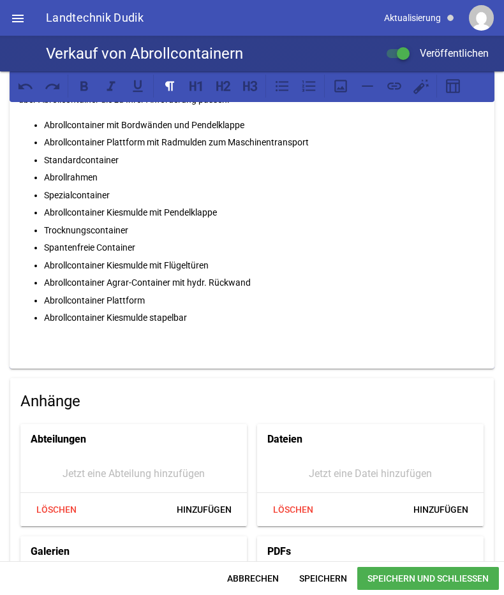
click at [208, 336] on p at bounding box center [251, 341] width 467 height 15
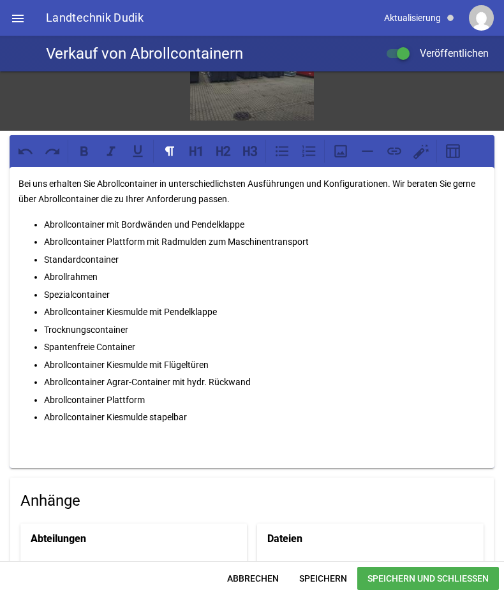
scroll to position [1089, 0]
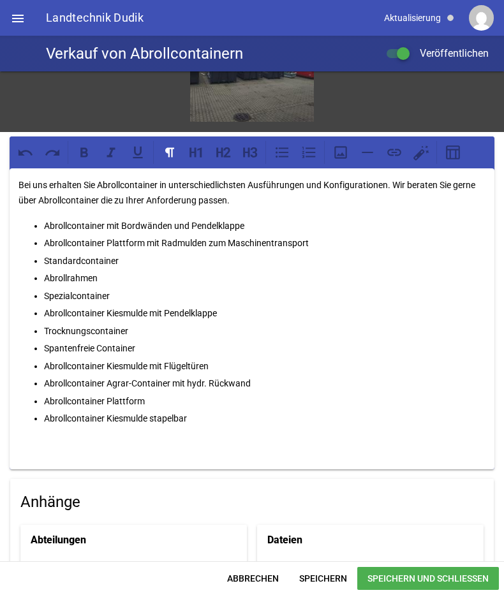
click at [258, 189] on p "Bei uns erhalten Sie Abrollcontainer in unterschiedlichsten Ausführungen und Ko…" at bounding box center [251, 192] width 467 height 31
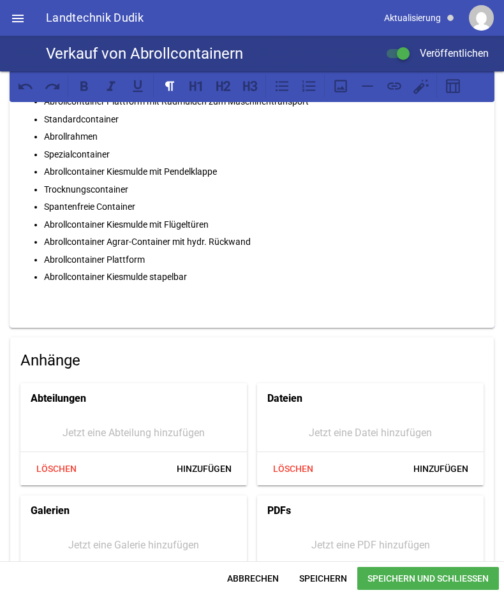
scroll to position [1244, 0]
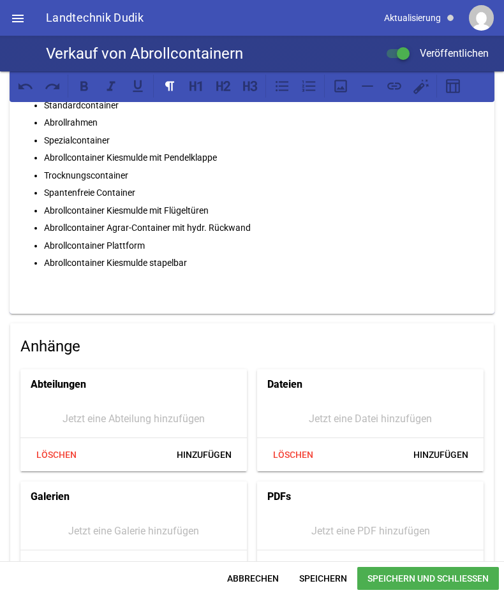
click at [190, 263] on div "Bei uns erhalten Sie Abrollcontainer in unterschiedlichsten Ausführungen und Ko…" at bounding box center [252, 164] width 484 height 302
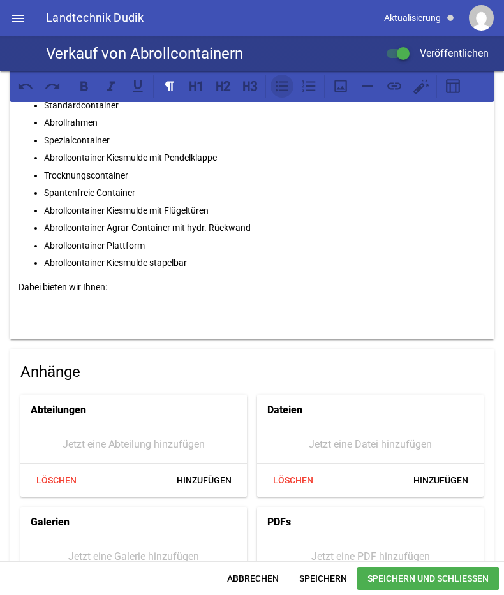
click at [278, 91] on icon at bounding box center [281, 86] width 17 height 17
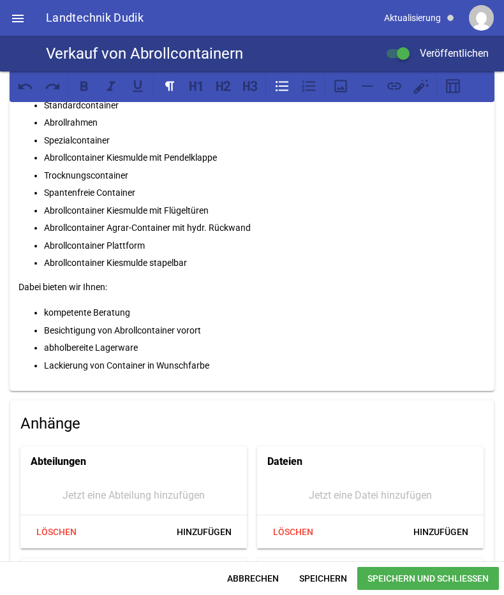
click at [50, 340] on p "abholbereite Lagerware" at bounding box center [264, 347] width 441 height 15
click at [45, 305] on p "kompetente Beratung" at bounding box center [264, 312] width 441 height 15
click at [194, 323] on p "Besichtigung von Abrollcontainer vorort" at bounding box center [264, 330] width 441 height 15
click at [50, 305] on p "Aompetente Beratung" at bounding box center [264, 312] width 441 height 15
click at [187, 323] on p "Besichtigung von Abrollcontainer vorort" at bounding box center [264, 330] width 441 height 15
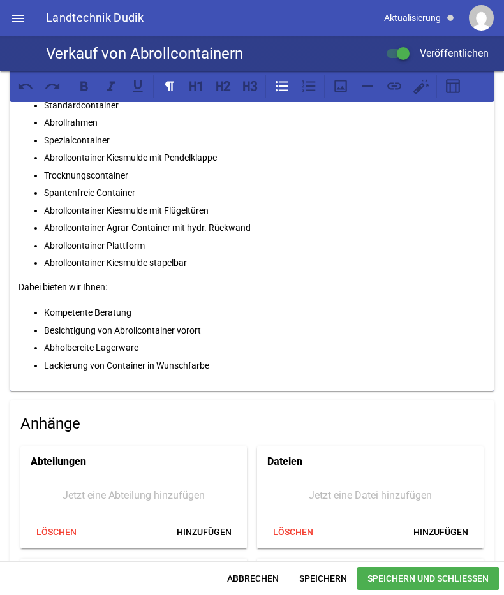
click at [181, 323] on p "Besichtigung von Abrollcontainer vorort" at bounding box center [264, 330] width 441 height 15
click at [226, 310] on ul "Kompetente Beratung Besichtigung von Abrollcontainer Vorort Abholbereite Lagerw…" at bounding box center [251, 339] width 467 height 68
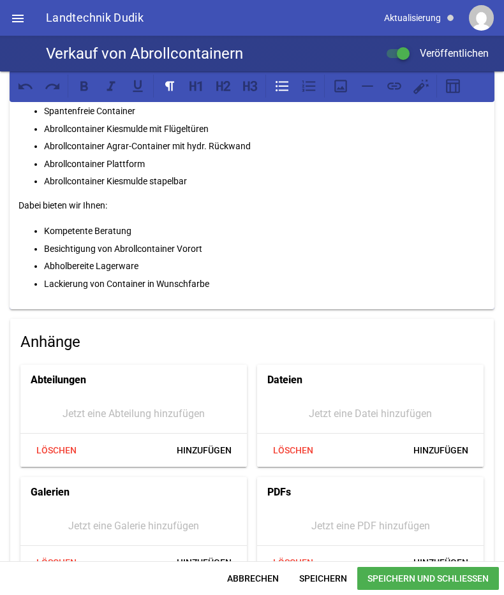
scroll to position [1460, 0]
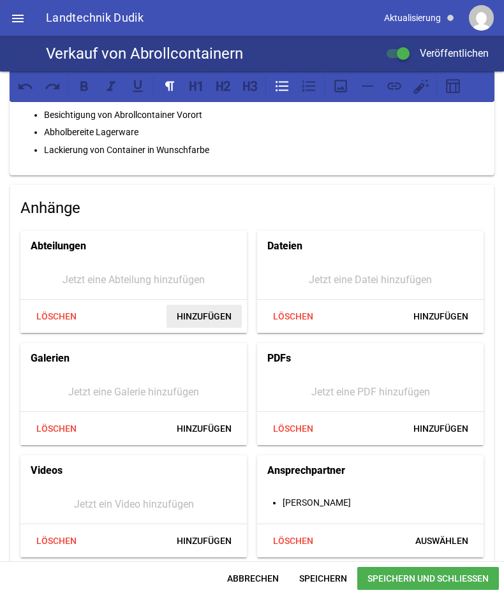
click at [222, 311] on span "Hinzufügen" at bounding box center [203, 316] width 75 height 23
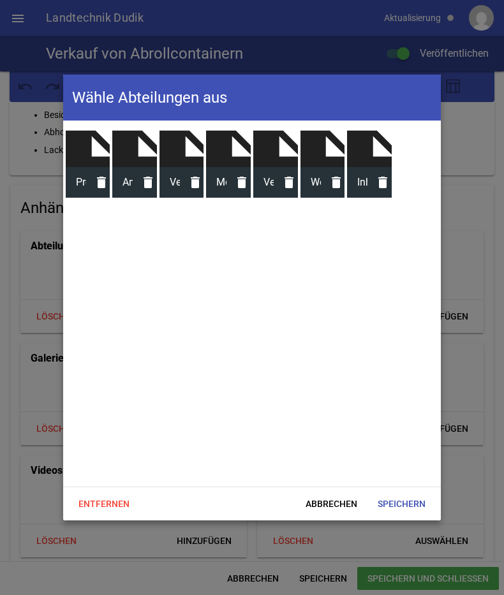
click at [178, 163] on div "insert_drive_file" at bounding box center [181, 145] width 45 height 45
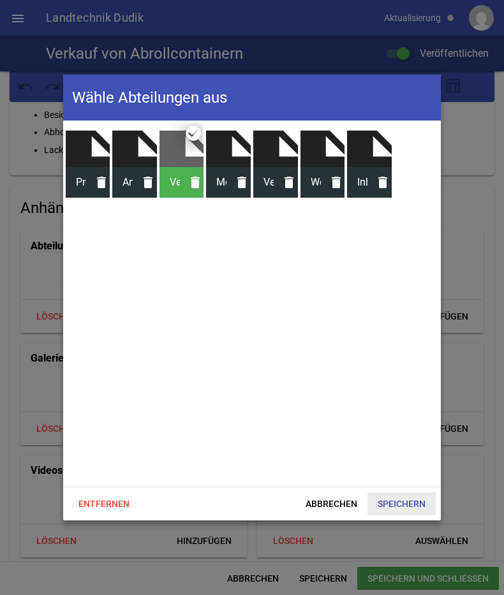
click at [388, 500] on span "Speichern" at bounding box center [401, 503] width 68 height 23
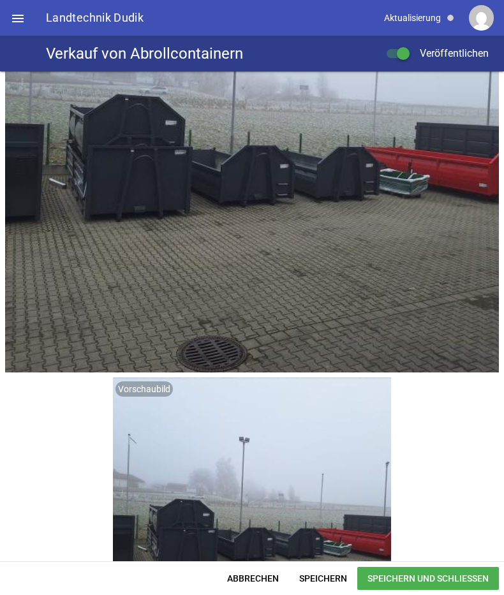
scroll to position [197, 0]
click at [432, 576] on span "Speichern und Schließen" at bounding box center [428, 578] width 142 height 23
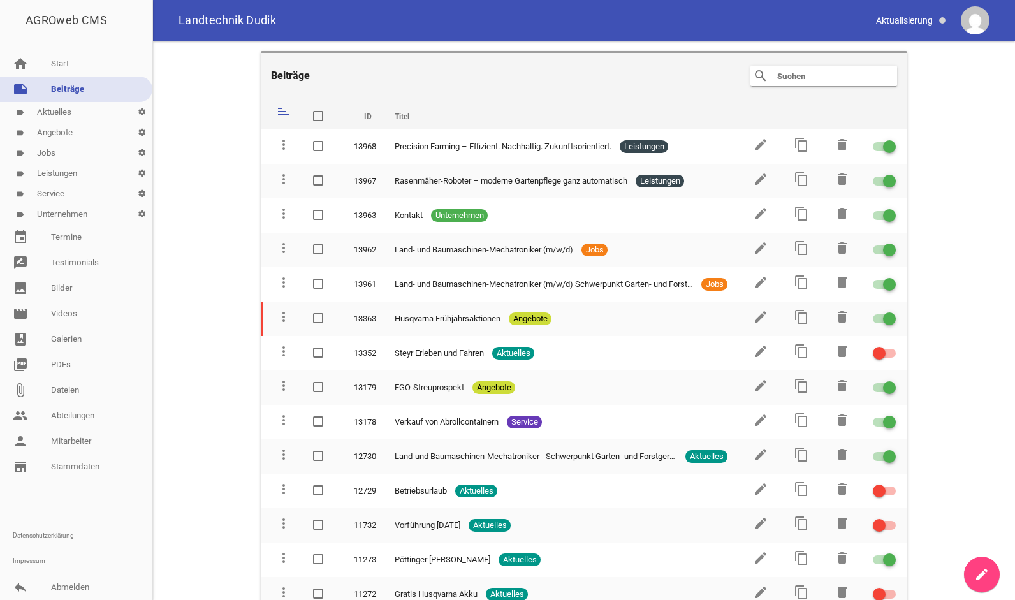
click at [56, 193] on link "label Service settings" at bounding box center [76, 194] width 152 height 20
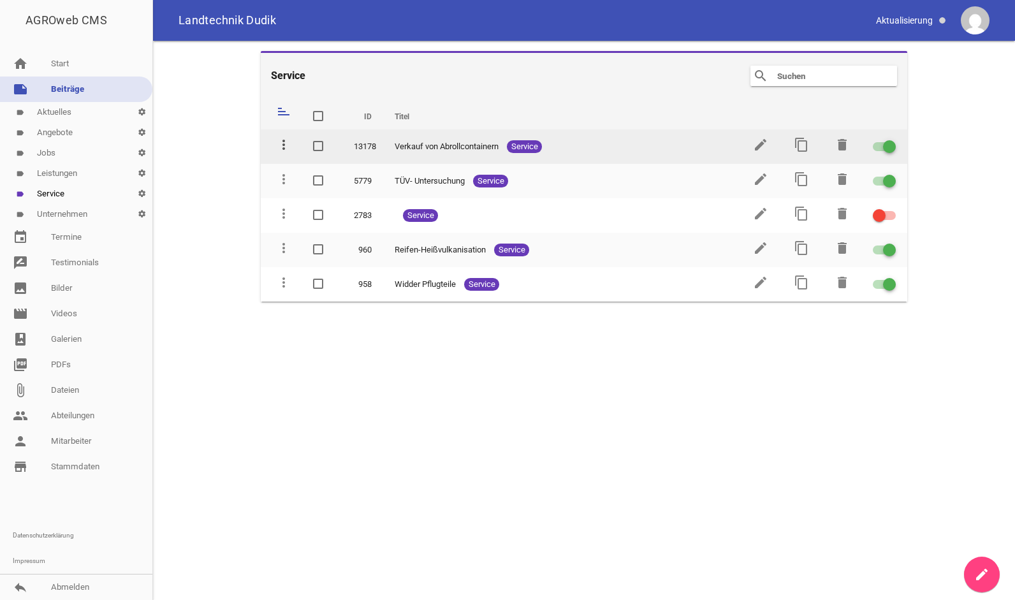
click at [288, 145] on icon "more_vert" at bounding box center [283, 144] width 15 height 15
click at [285, 143] on icon "more_vert" at bounding box center [283, 144] width 15 height 15
click at [276, 138] on icon "more_vert" at bounding box center [283, 144] width 15 height 15
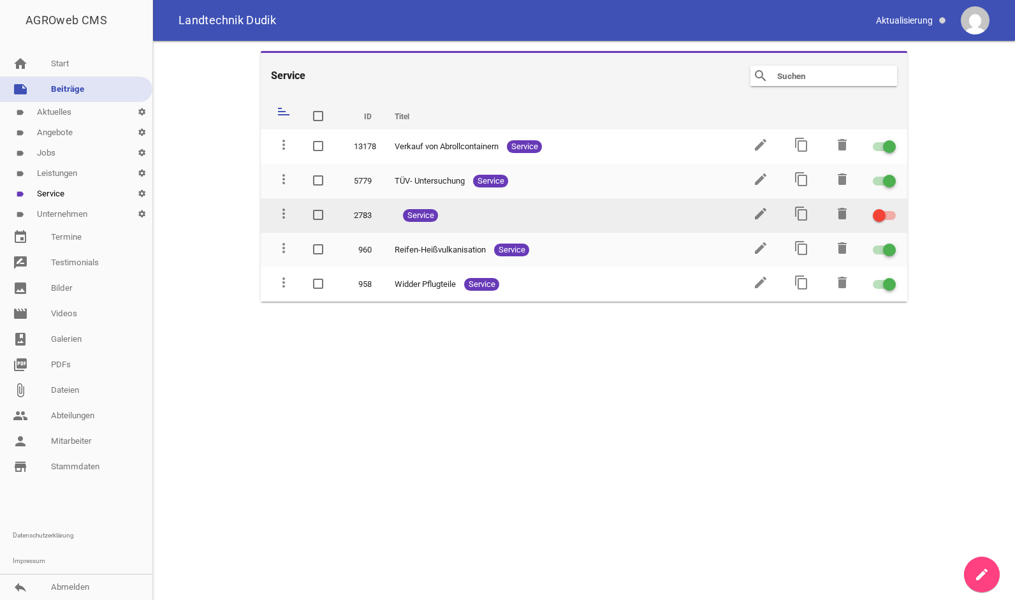
click at [503, 202] on td "edit" at bounding box center [759, 215] width 41 height 34
click at [503, 212] on icon "edit" at bounding box center [760, 213] width 15 height 15
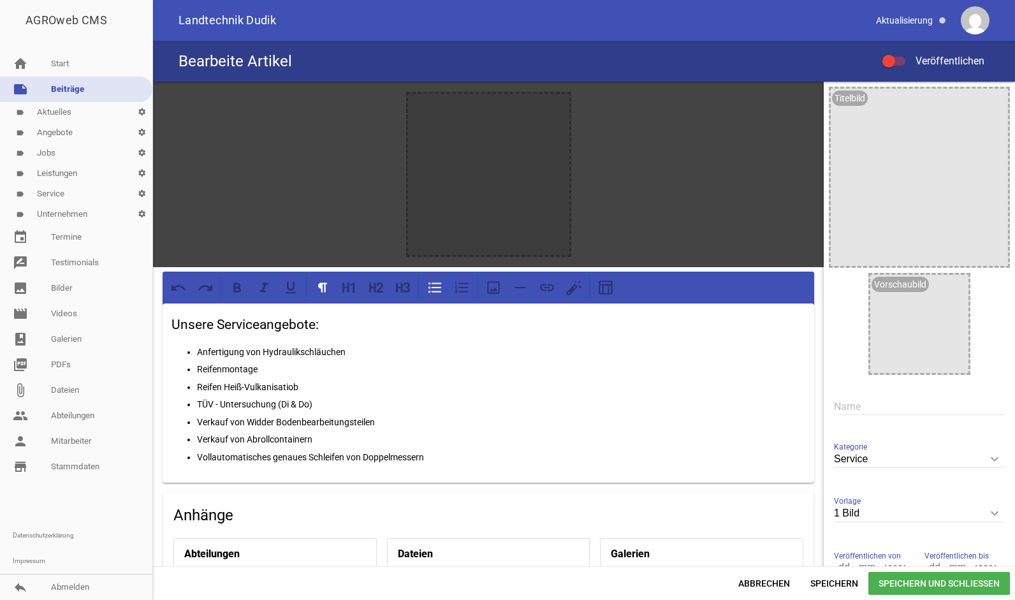
click at [503, 61] on div at bounding box center [888, 61] width 13 height 13
click at [503, 54] on input "Veröffentlichen" at bounding box center [900, 54] width 0 height 0
click at [503, 580] on span "Speichern und Schließen" at bounding box center [939, 583] width 142 height 23
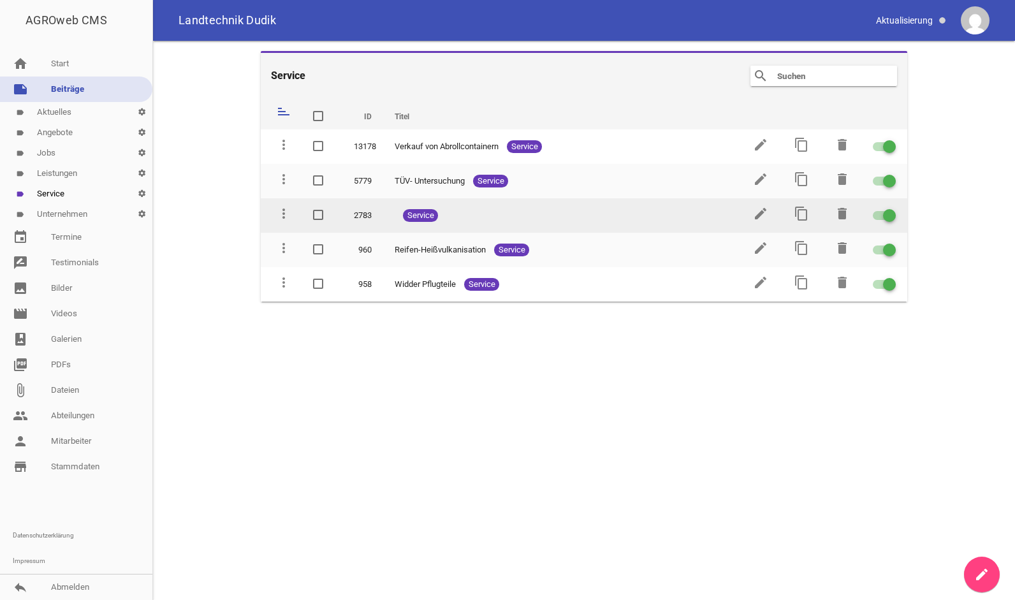
click at [503, 214] on div at bounding box center [889, 215] width 13 height 13
click at [503, 208] on input "checkbox" at bounding box center [892, 208] width 0 height 0
